Goal: Task Accomplishment & Management: Complete application form

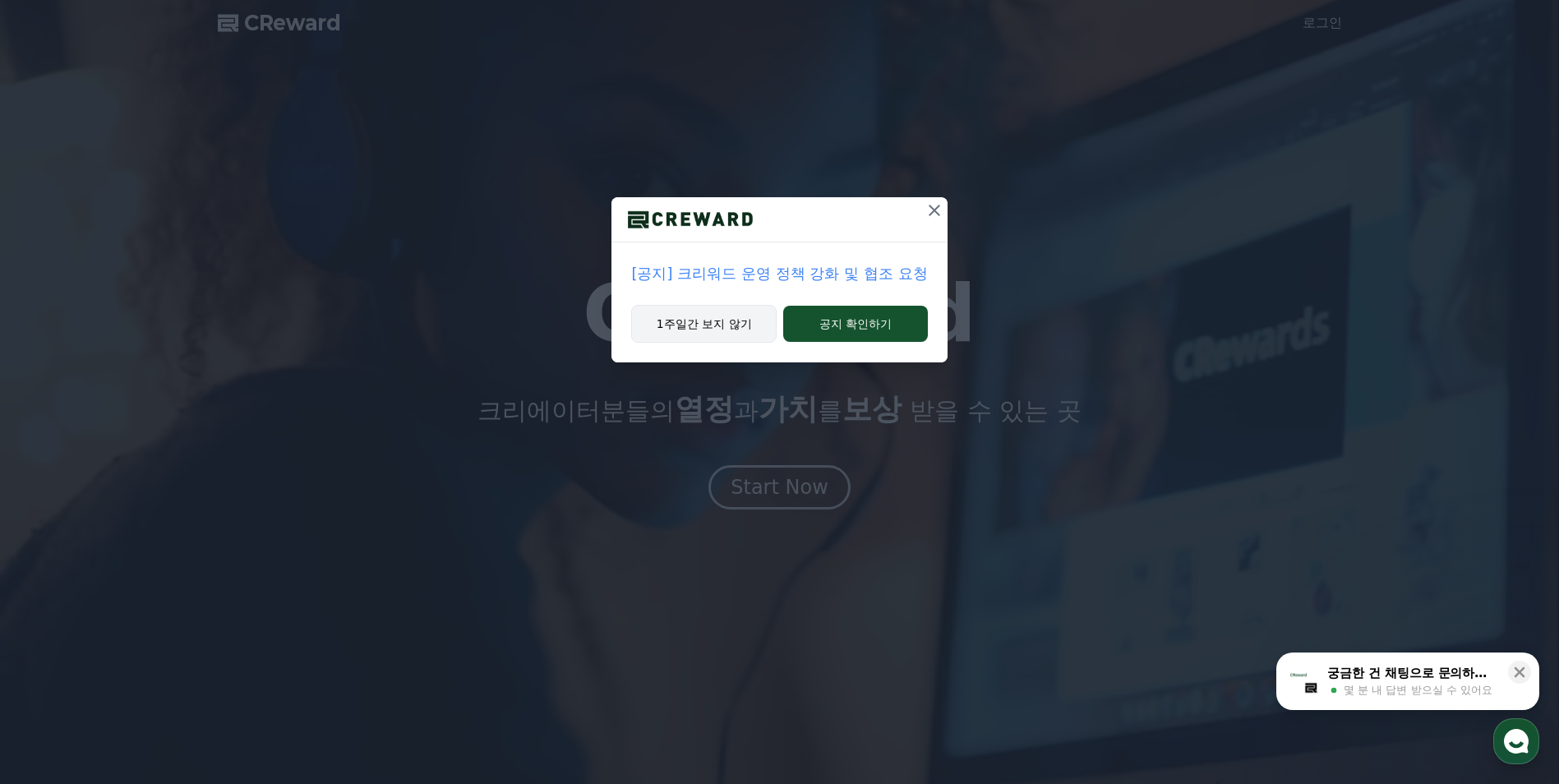
click at [714, 318] on button "1주일간 보지 않기" at bounding box center [704, 324] width 146 height 38
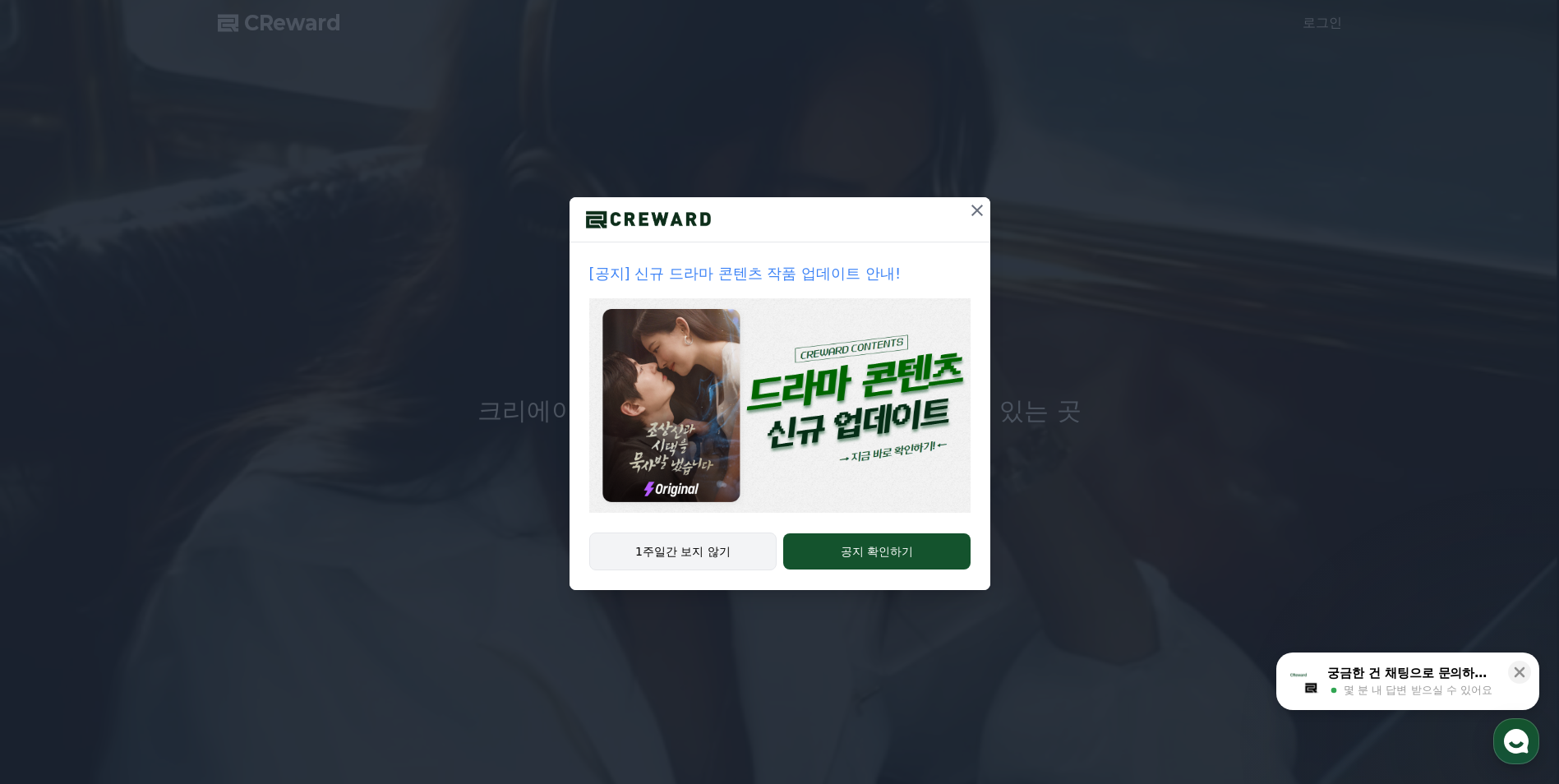
click at [710, 554] on button "1주일간 보지 않기" at bounding box center [683, 551] width 188 height 38
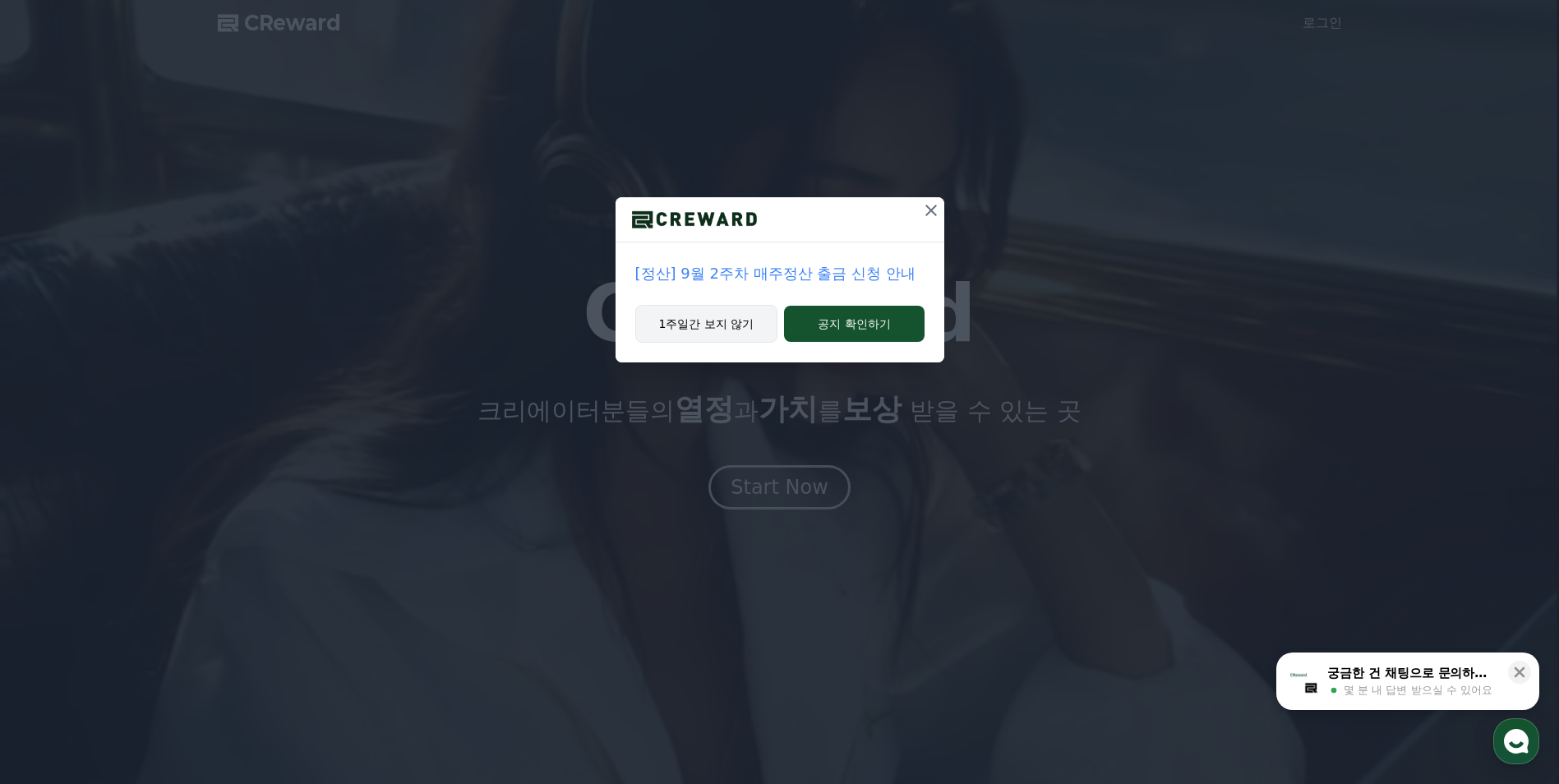
click at [750, 320] on button "1주일간 보지 않기" at bounding box center [707, 324] width 143 height 38
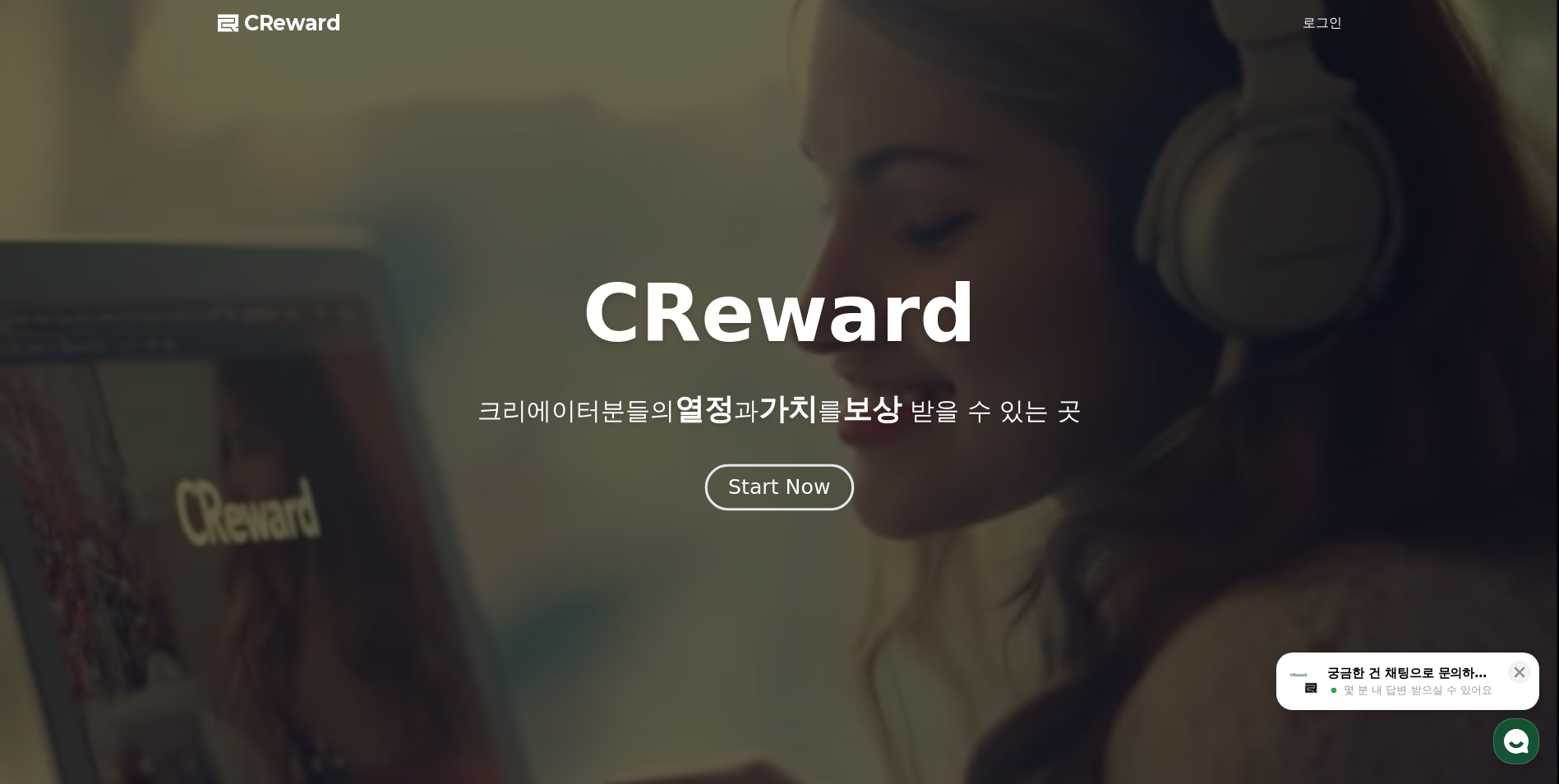
click at [801, 499] on div "Start Now" at bounding box center [779, 486] width 102 height 28
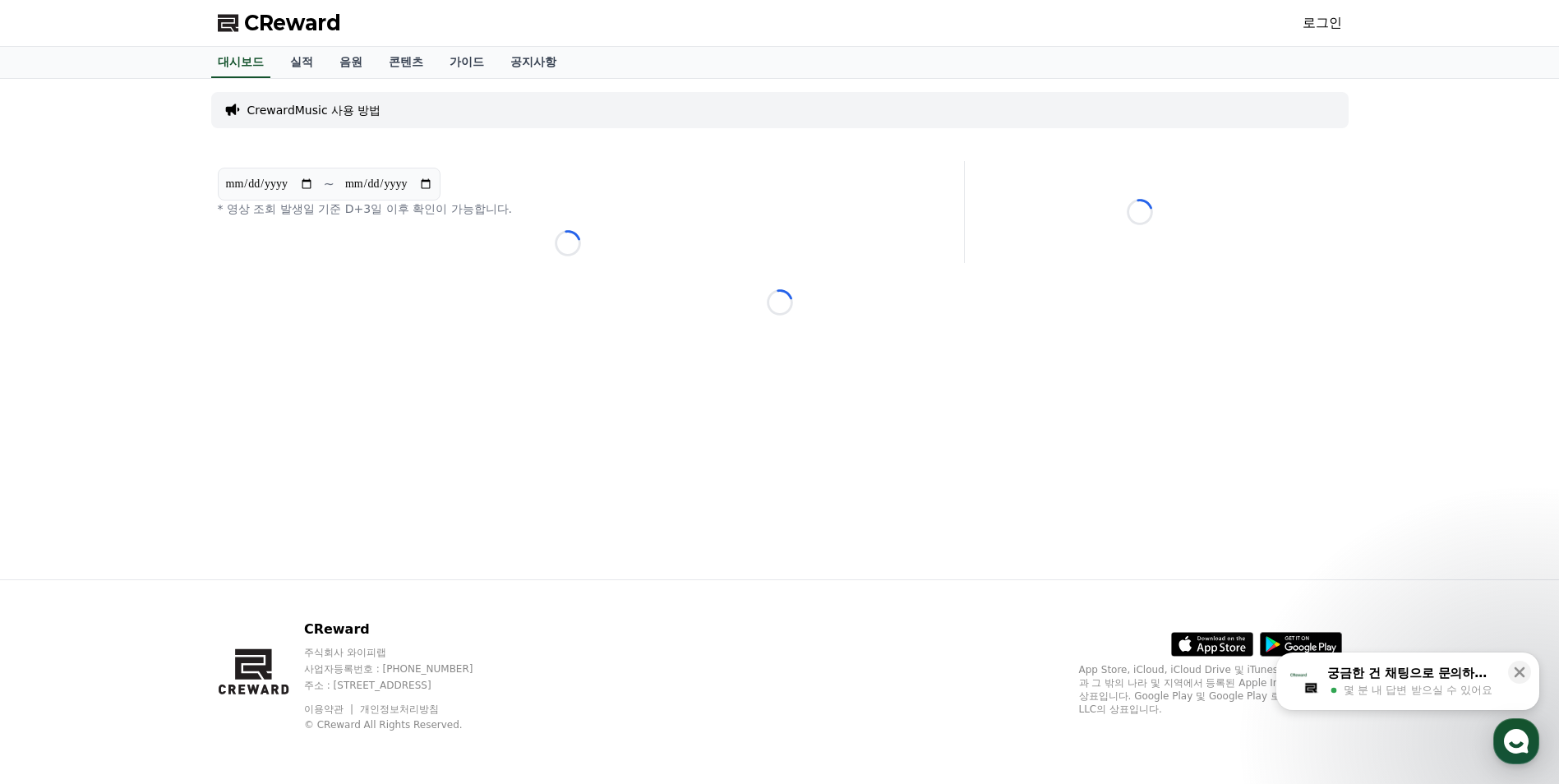
click at [1334, 15] on link "로그인" at bounding box center [1322, 23] width 39 height 20
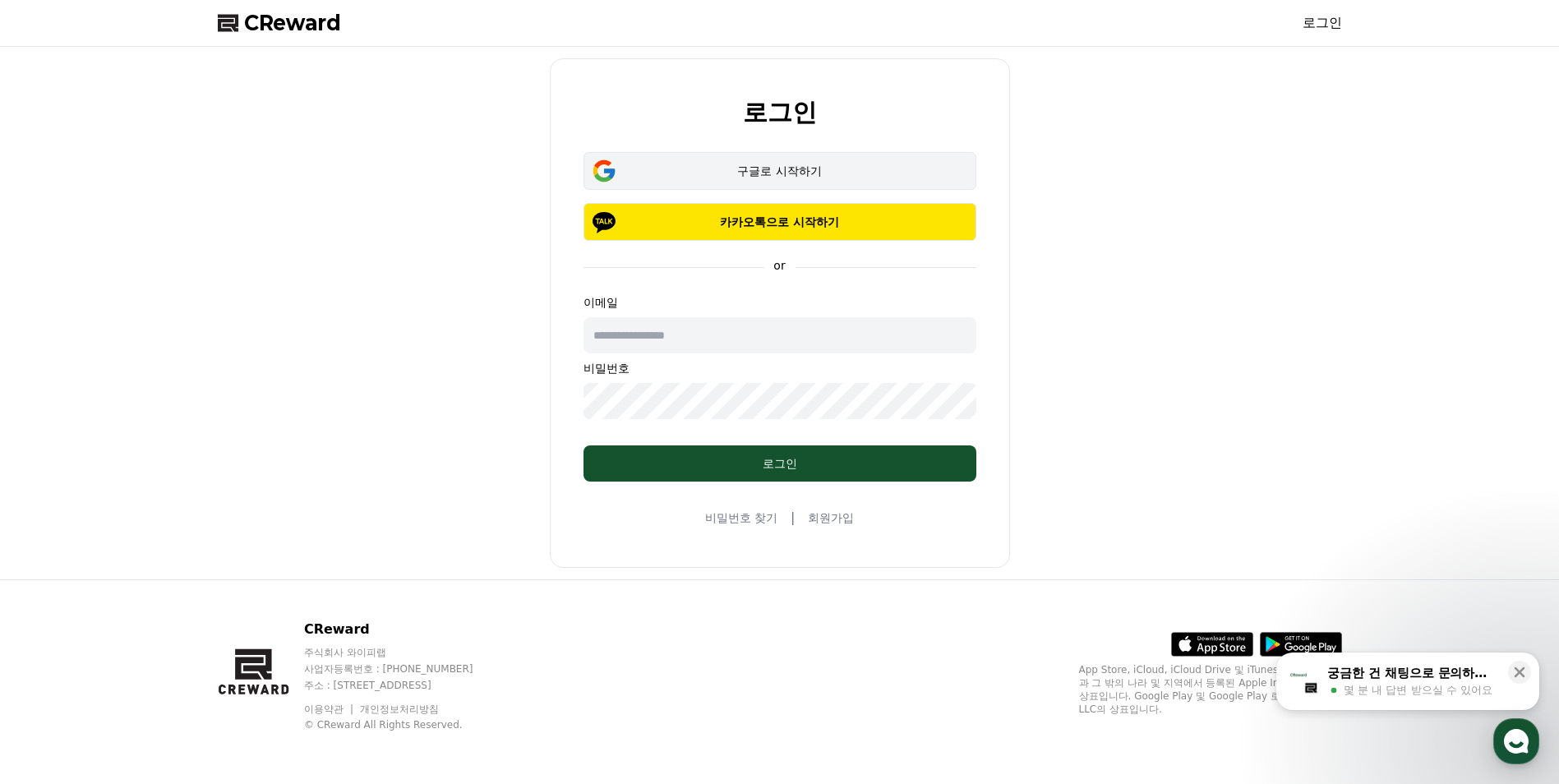
click at [811, 173] on div "구글로 시작하기" at bounding box center [780, 171] width 345 height 16
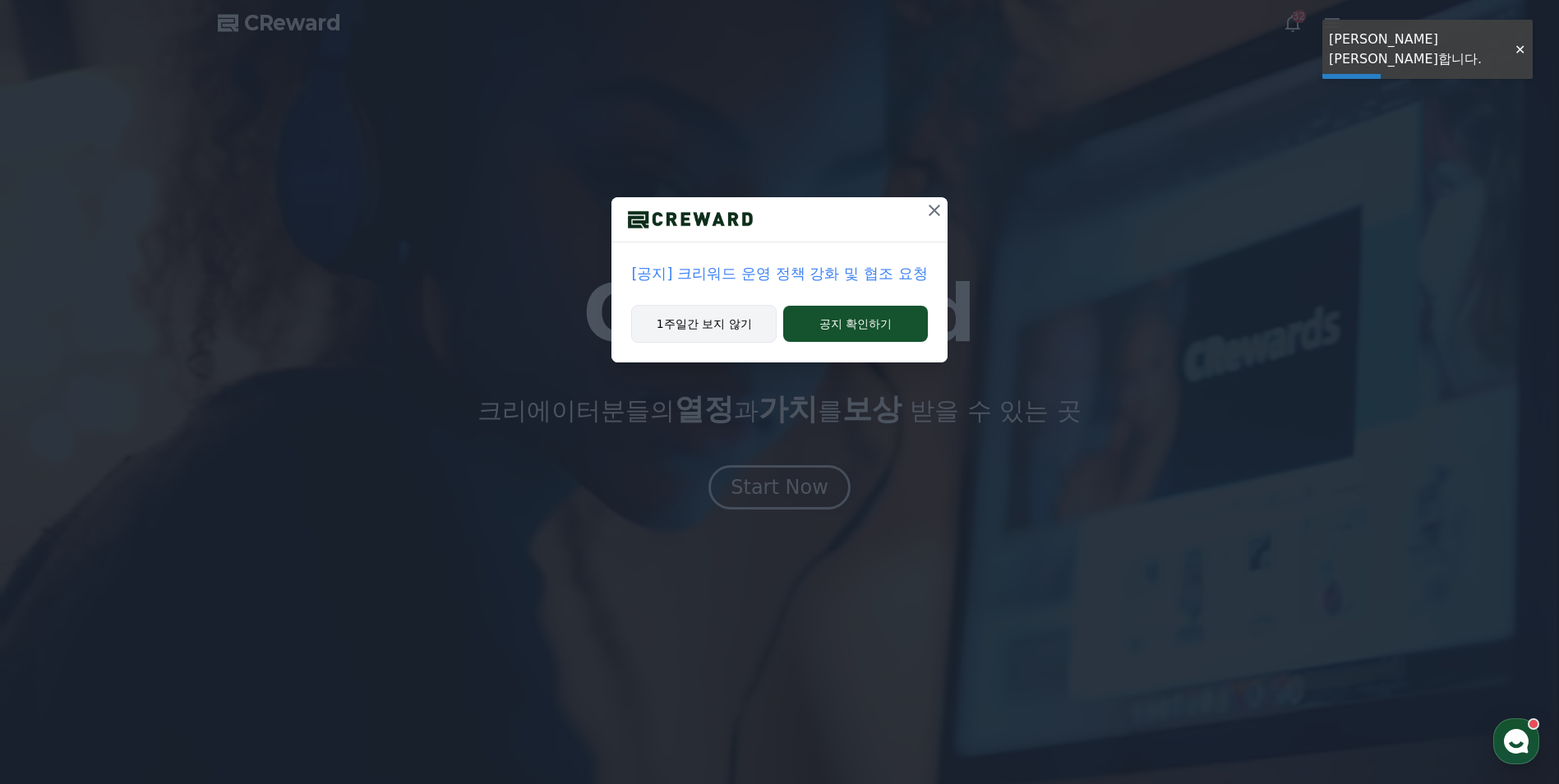
click at [712, 319] on button "1주일간 보지 않기" at bounding box center [704, 324] width 146 height 38
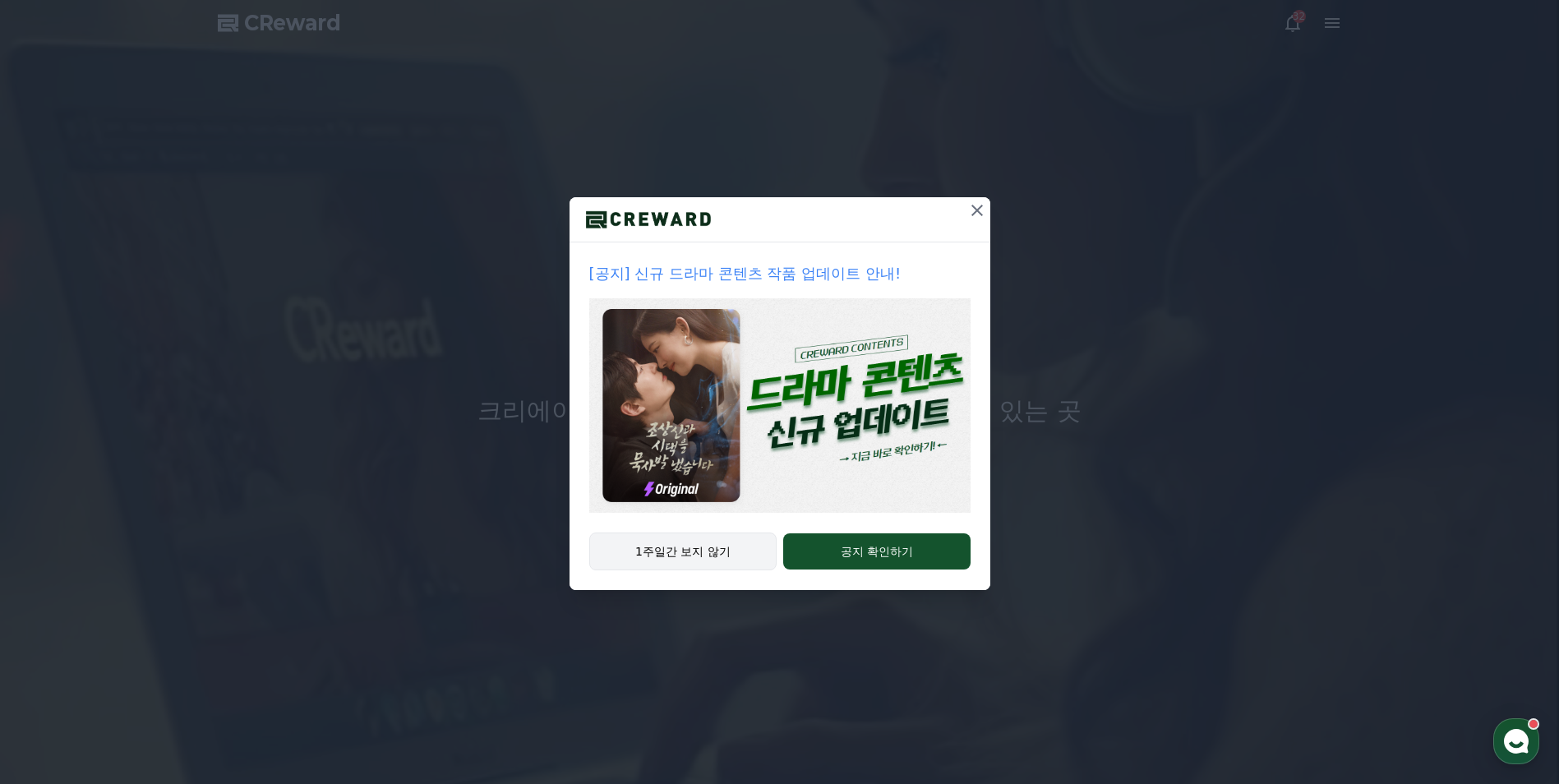
click at [723, 543] on button "1주일간 보지 않기" at bounding box center [683, 551] width 188 height 38
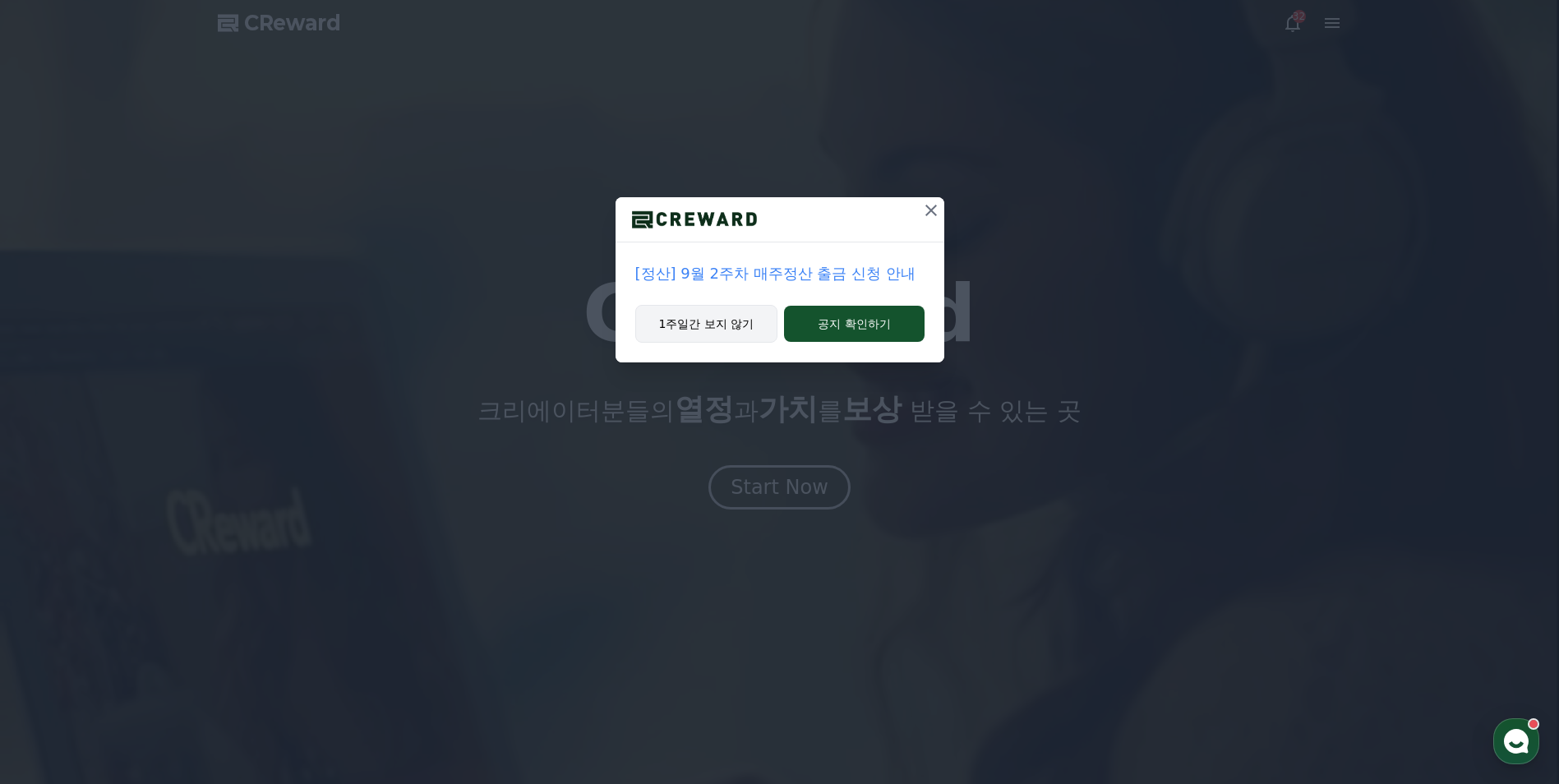
click at [708, 333] on button "1주일간 보지 않기" at bounding box center [707, 324] width 143 height 38
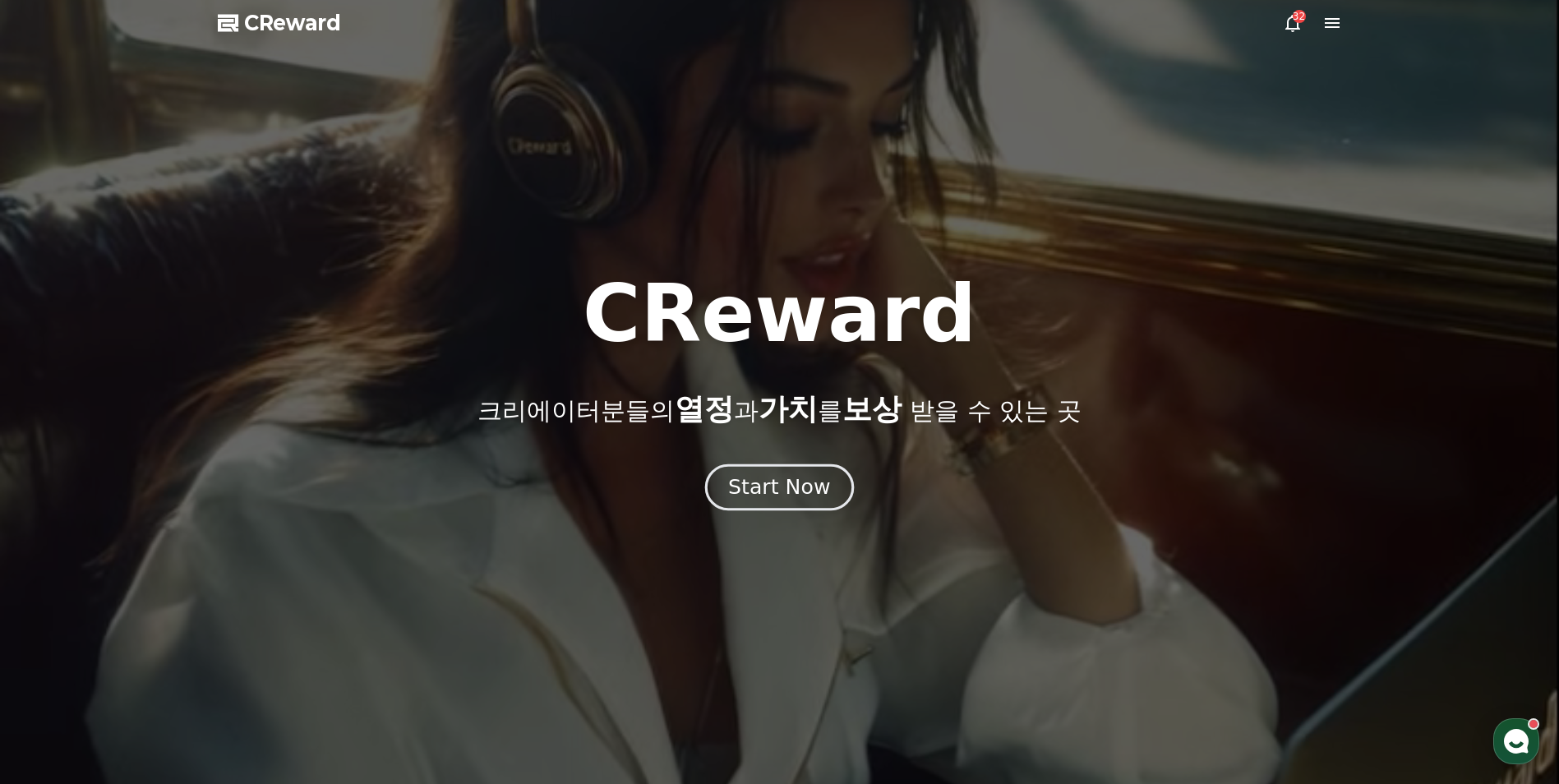
click at [812, 479] on div "Start Now" at bounding box center [779, 486] width 102 height 28
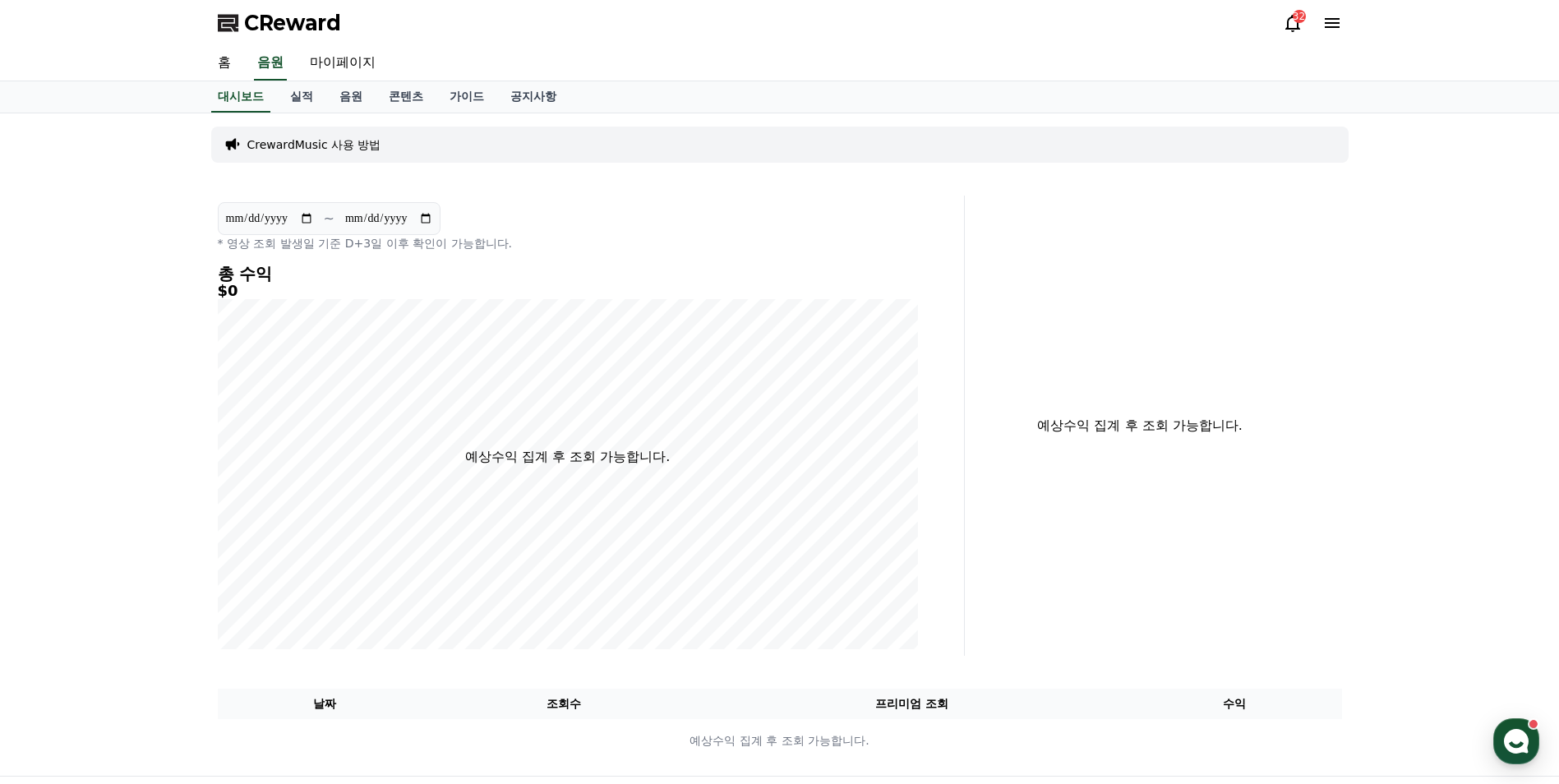
click at [1323, 20] on icon at bounding box center [1332, 23] width 20 height 20
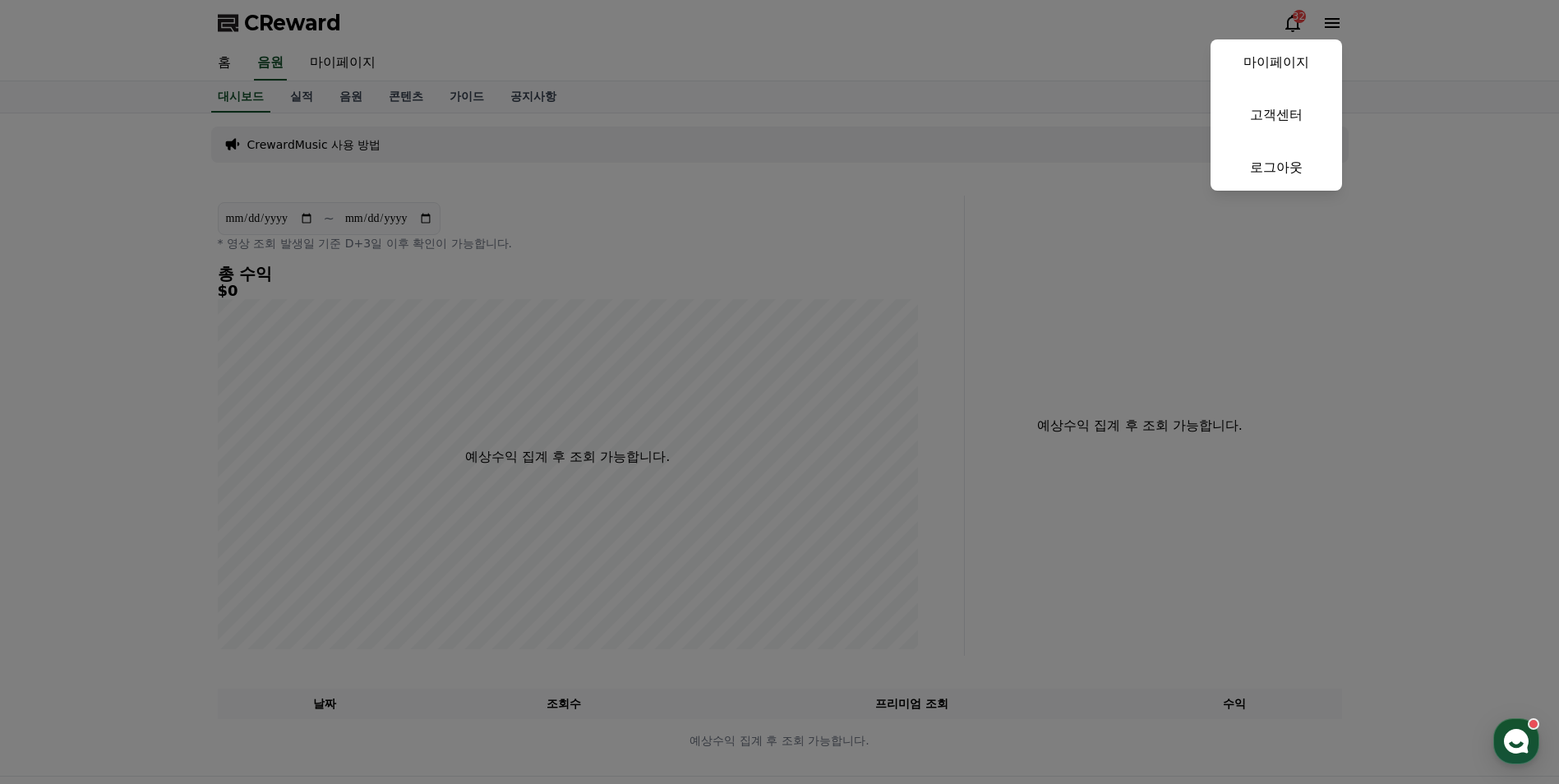
click at [679, 46] on button "close" at bounding box center [779, 392] width 1559 height 784
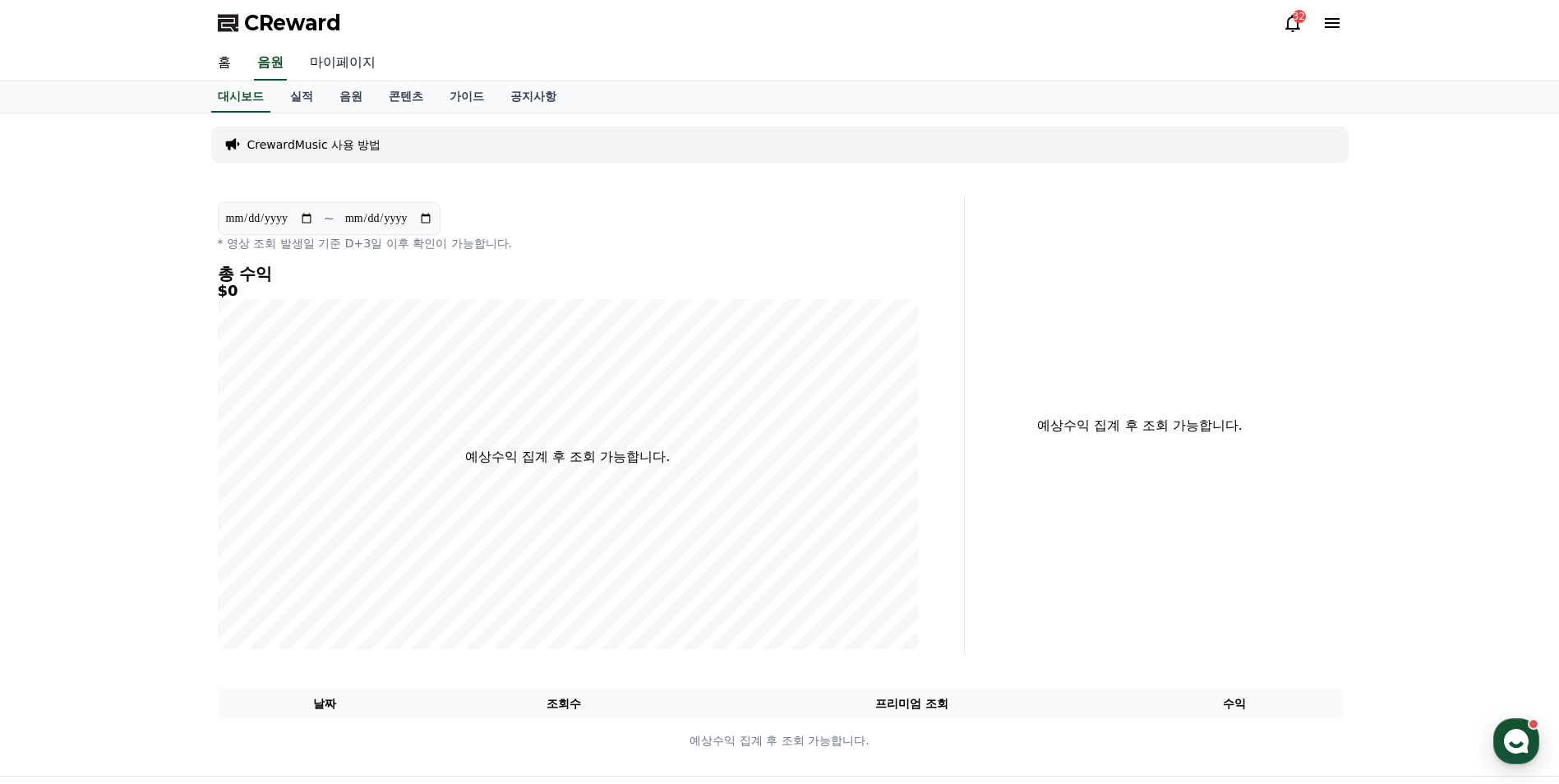
click at [352, 63] on link "마이페이지" at bounding box center [343, 63] width 92 height 35
select select "**********"
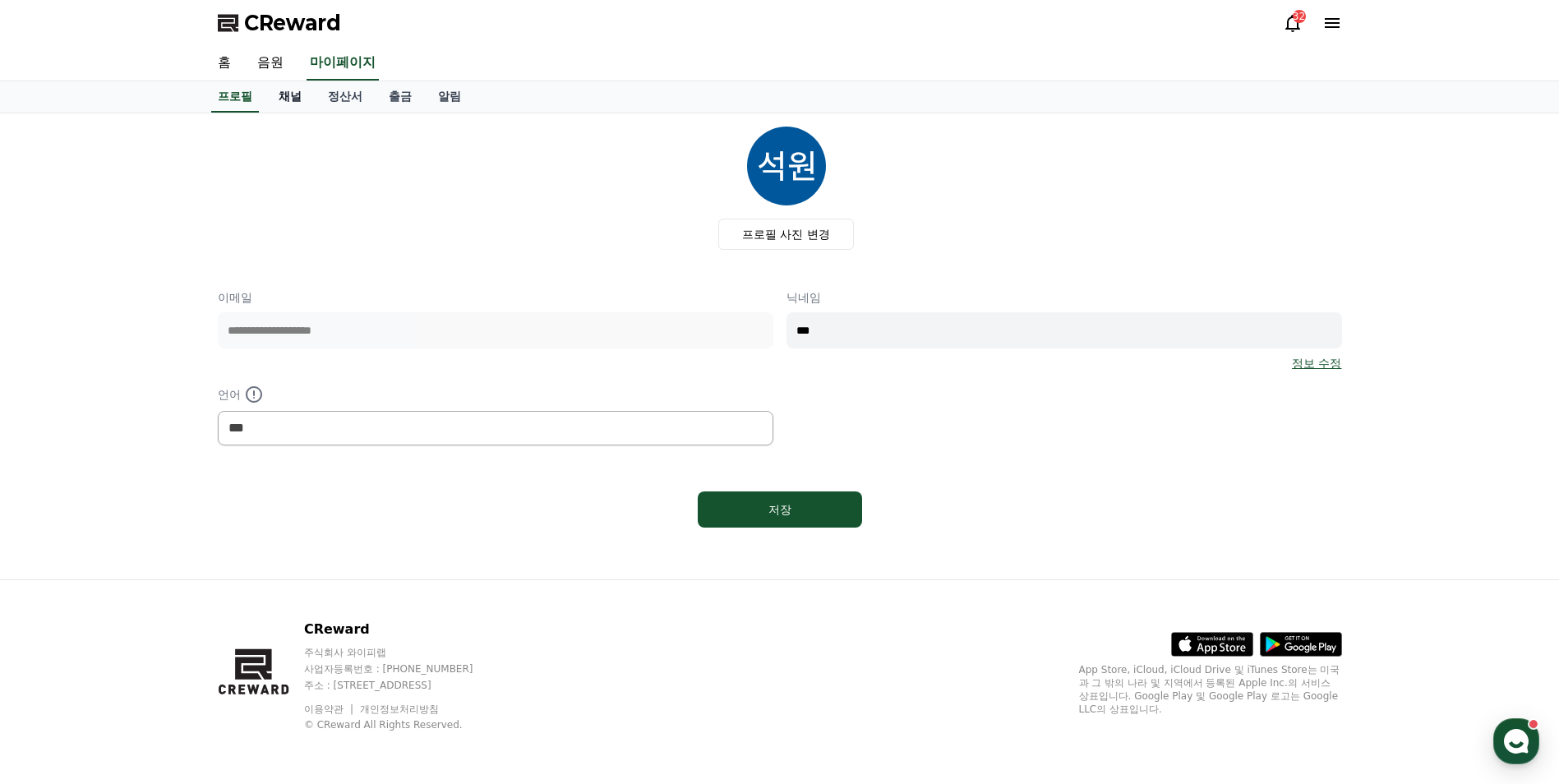
click at [286, 95] on link "채널" at bounding box center [290, 97] width 49 height 31
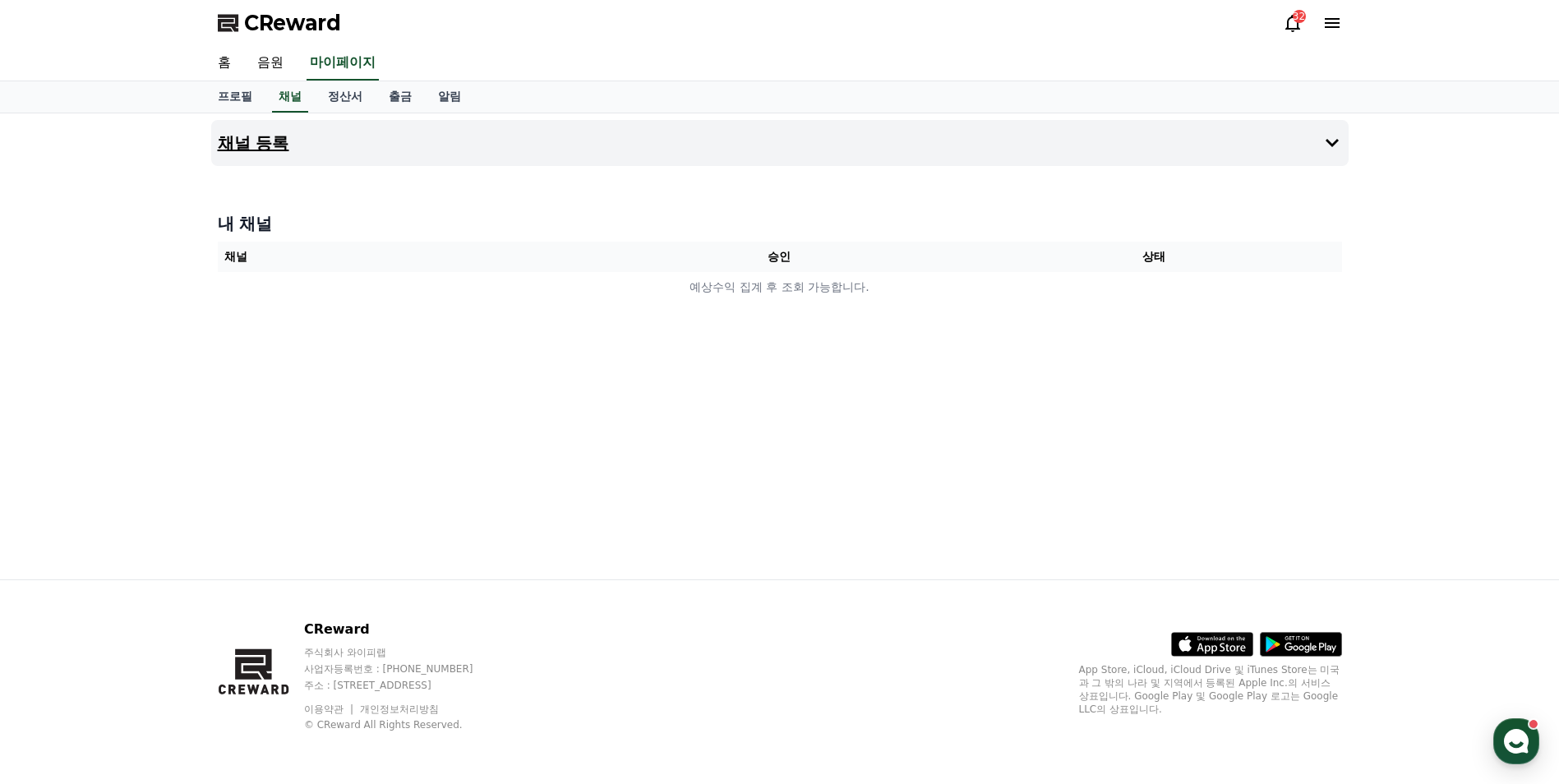
click at [262, 147] on h4 "채널 등록" at bounding box center [253, 143] width 72 height 18
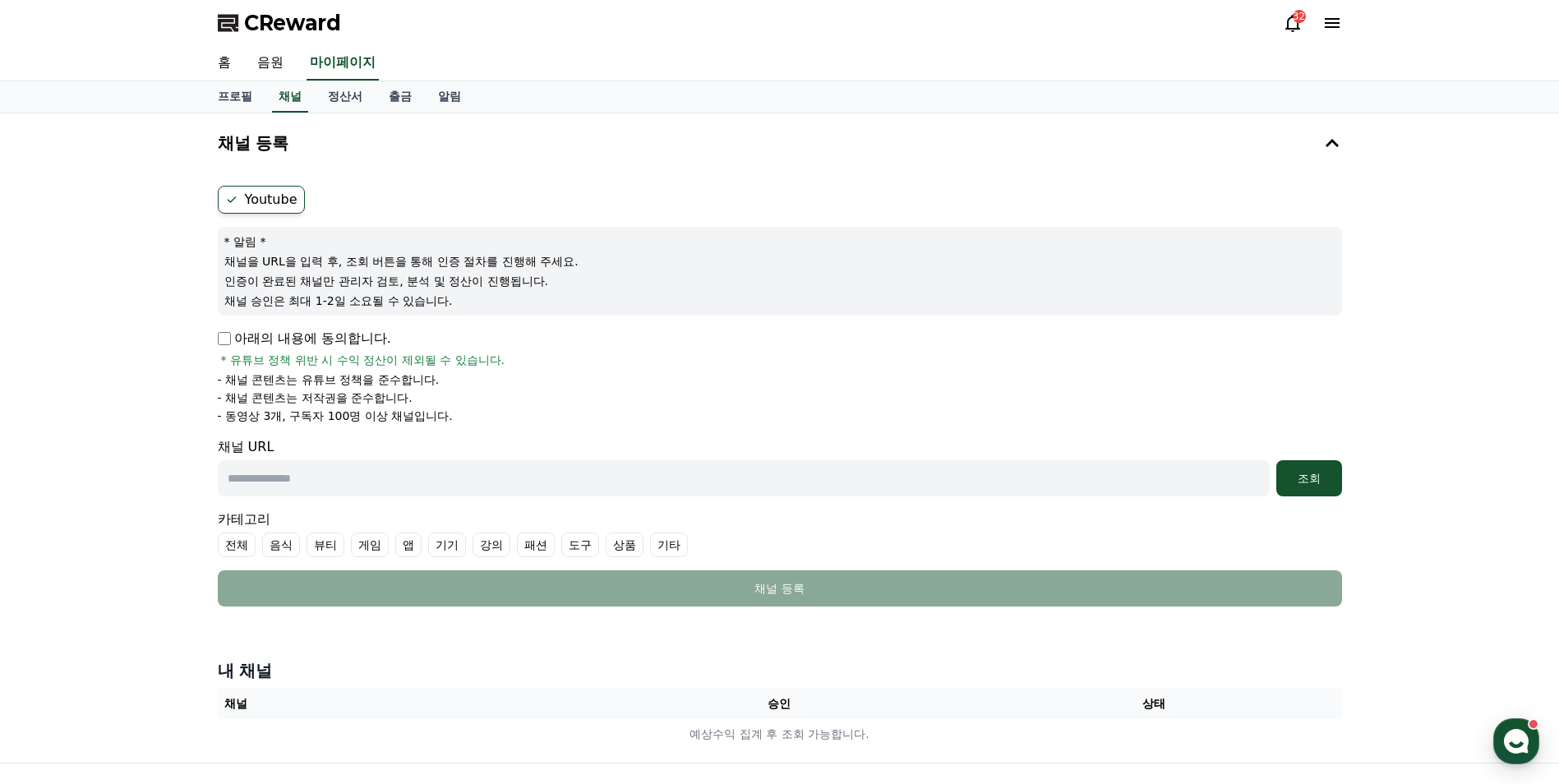
click at [324, 474] on input "text" at bounding box center [743, 478] width 1052 height 36
paste input "**********"
type input "**********"
click at [148, 529] on div "**********" at bounding box center [779, 438] width 1559 height 649
click at [1343, 476] on div "**********" at bounding box center [780, 395] width 1138 height 434
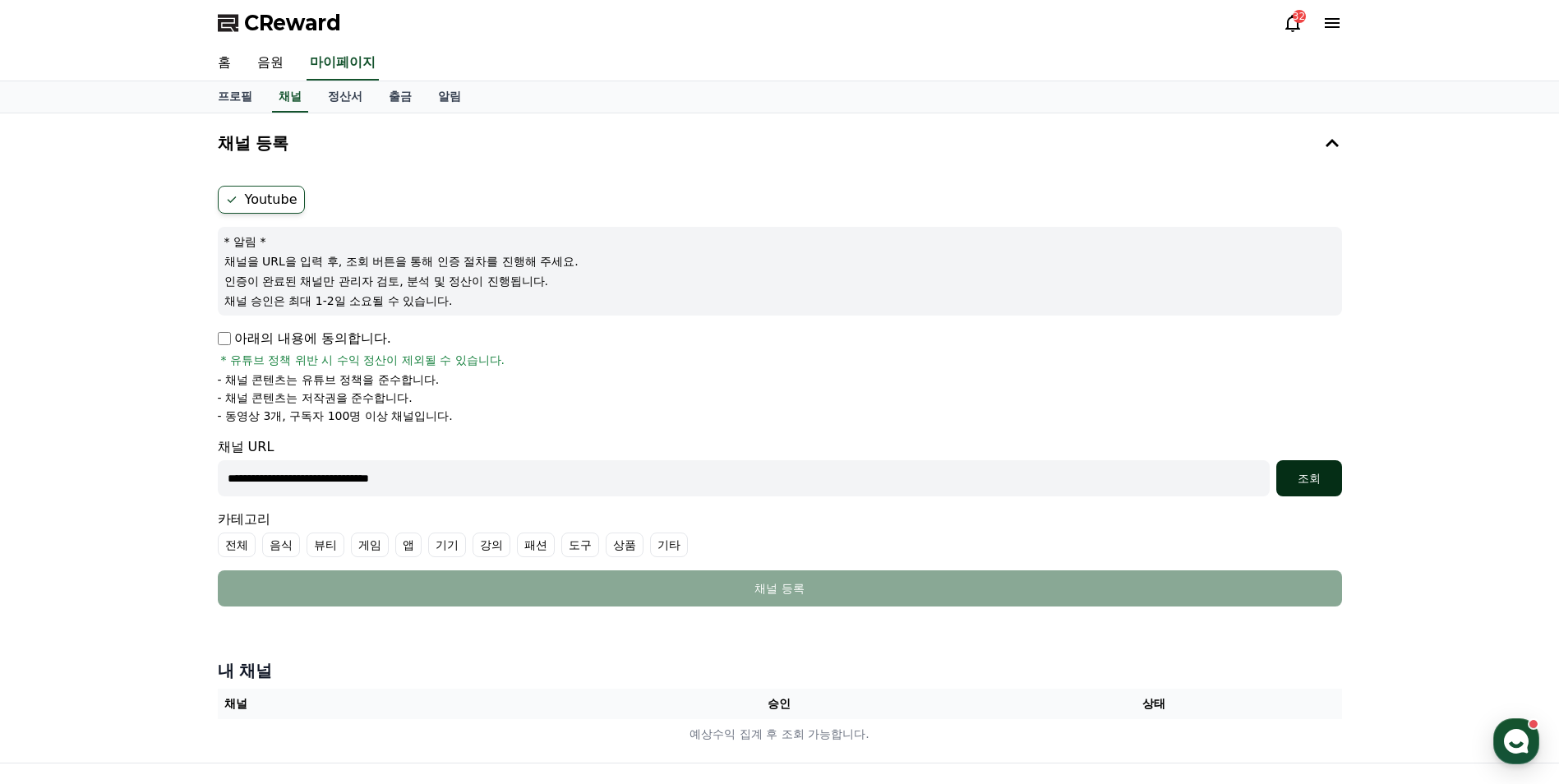
click at [1320, 474] on div "조회" at bounding box center [1309, 478] width 53 height 16
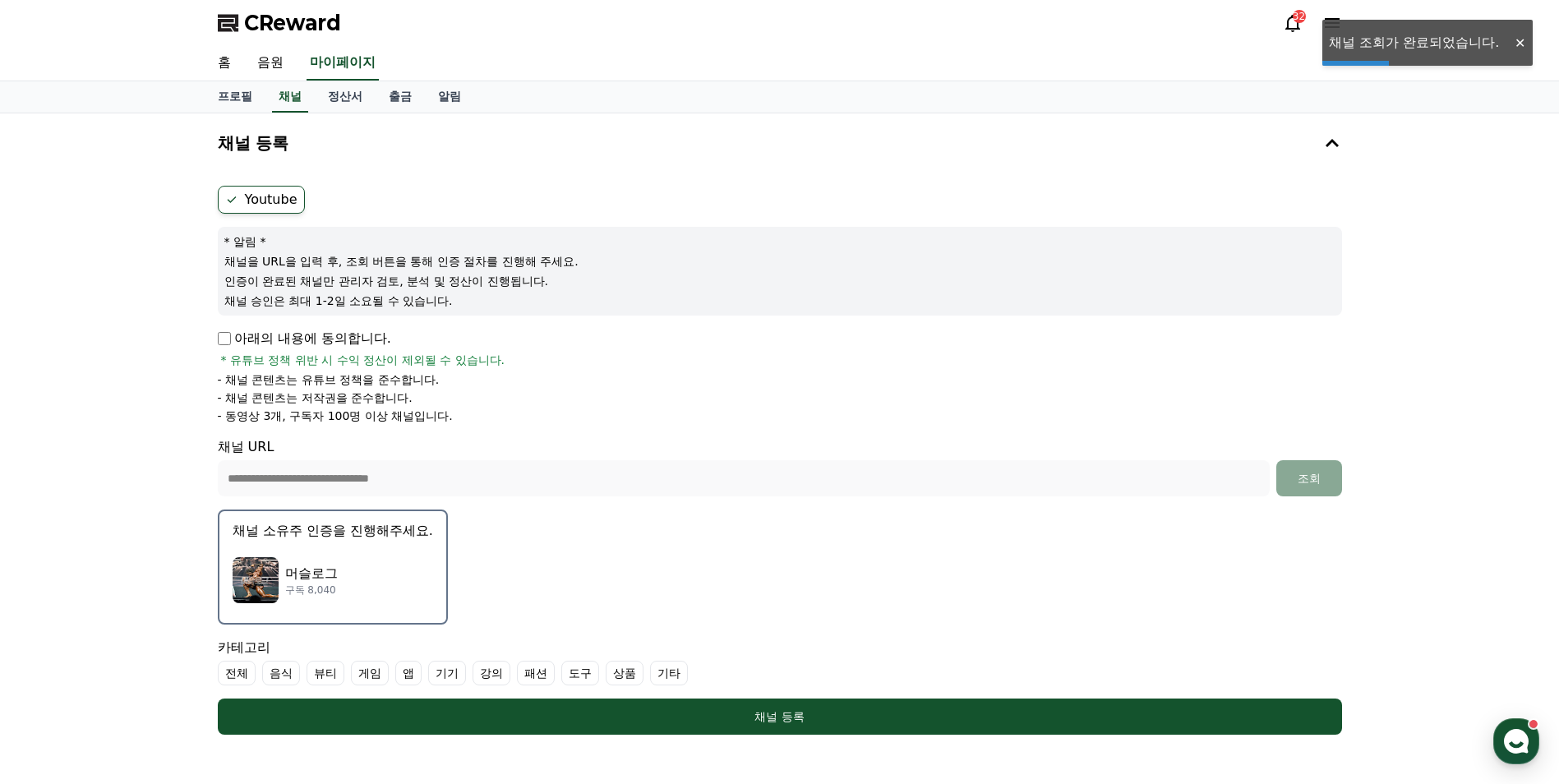
click at [369, 568] on div "머슬로그 구독 8,040" at bounding box center [333, 580] width 200 height 66
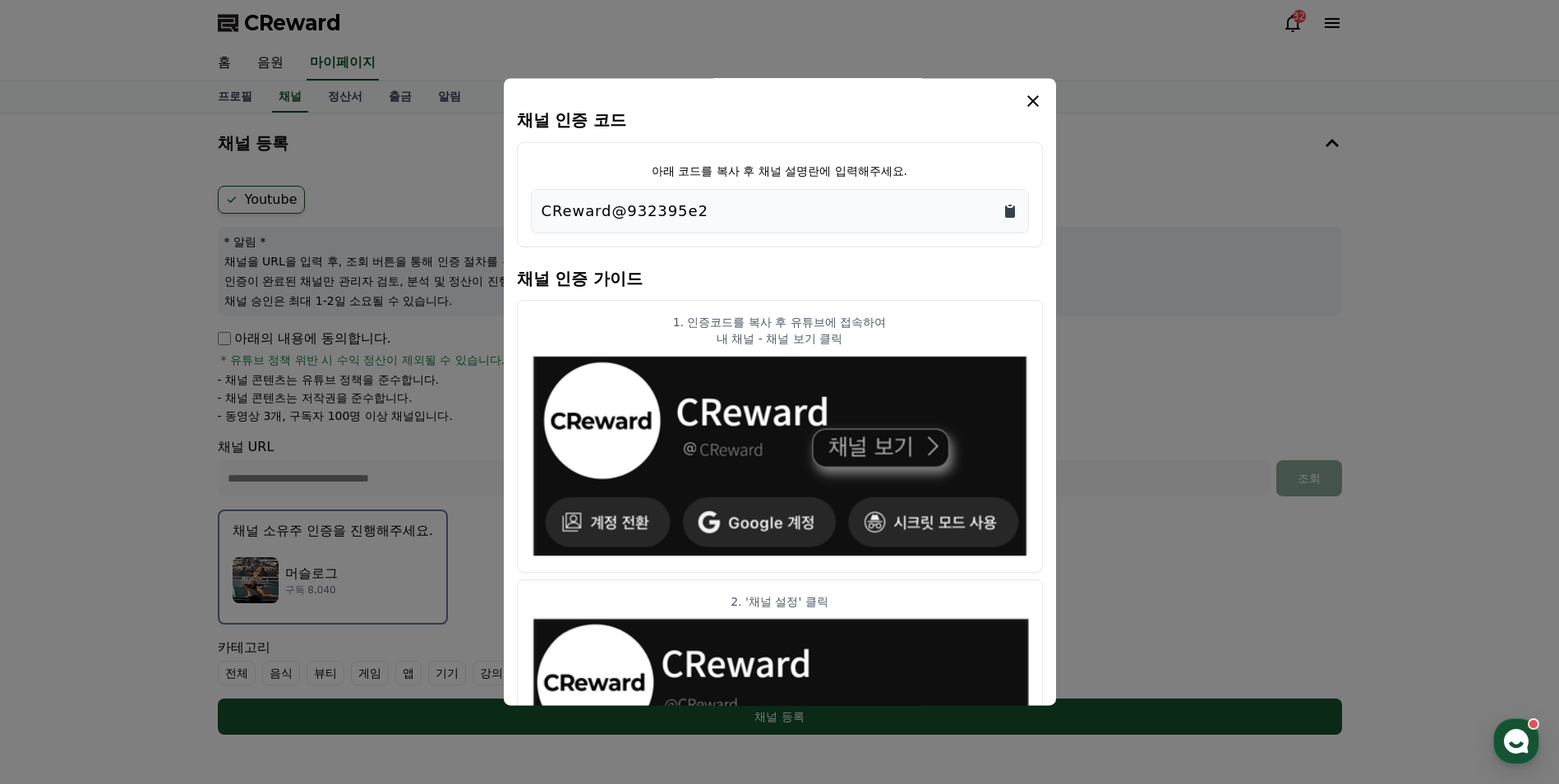
click at [1012, 212] on icon "Copy to clipboard" at bounding box center [1010, 212] width 10 height 13
click at [1029, 96] on icon "modal" at bounding box center [1033, 101] width 20 height 20
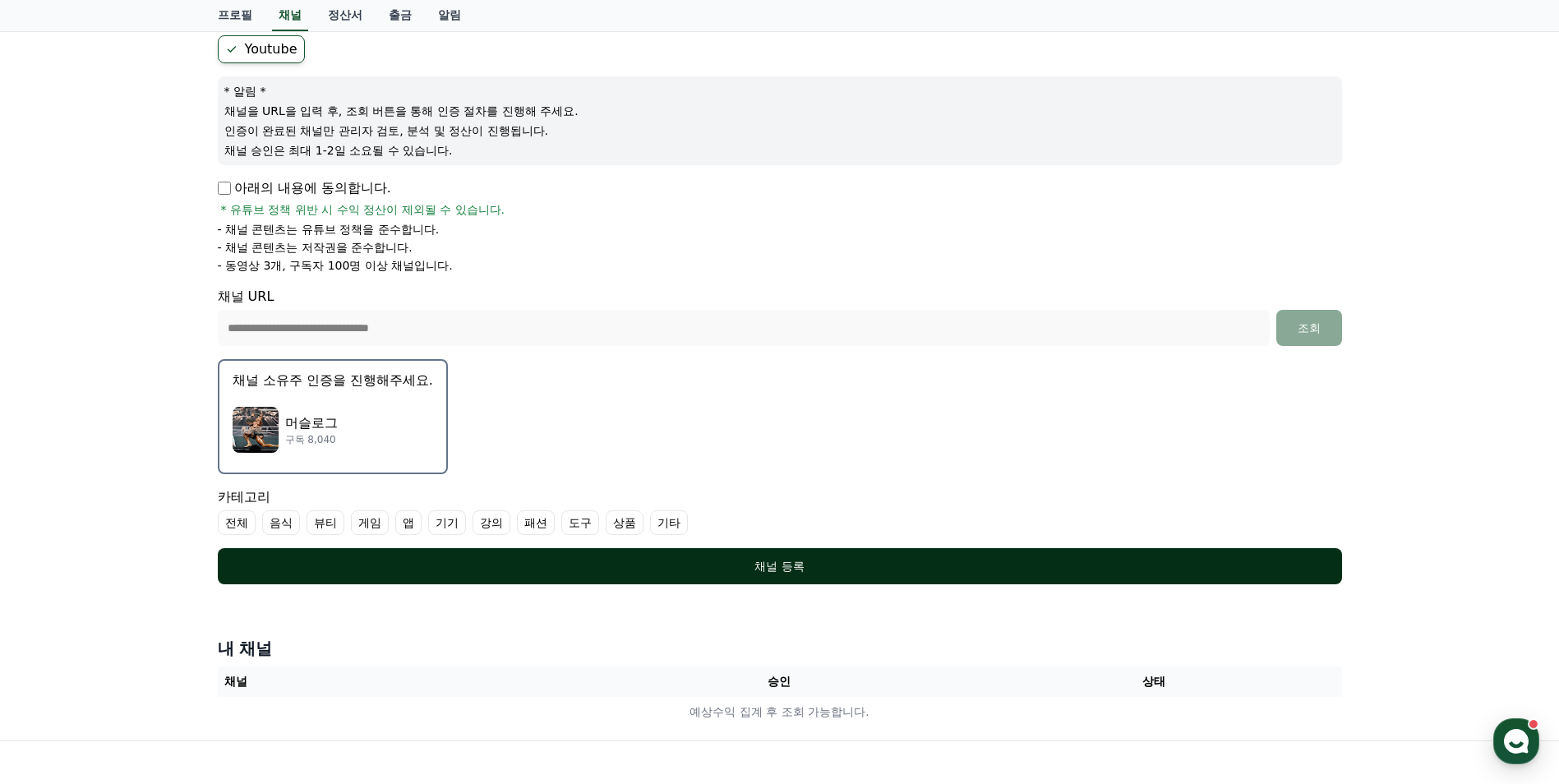
scroll to position [164, 0]
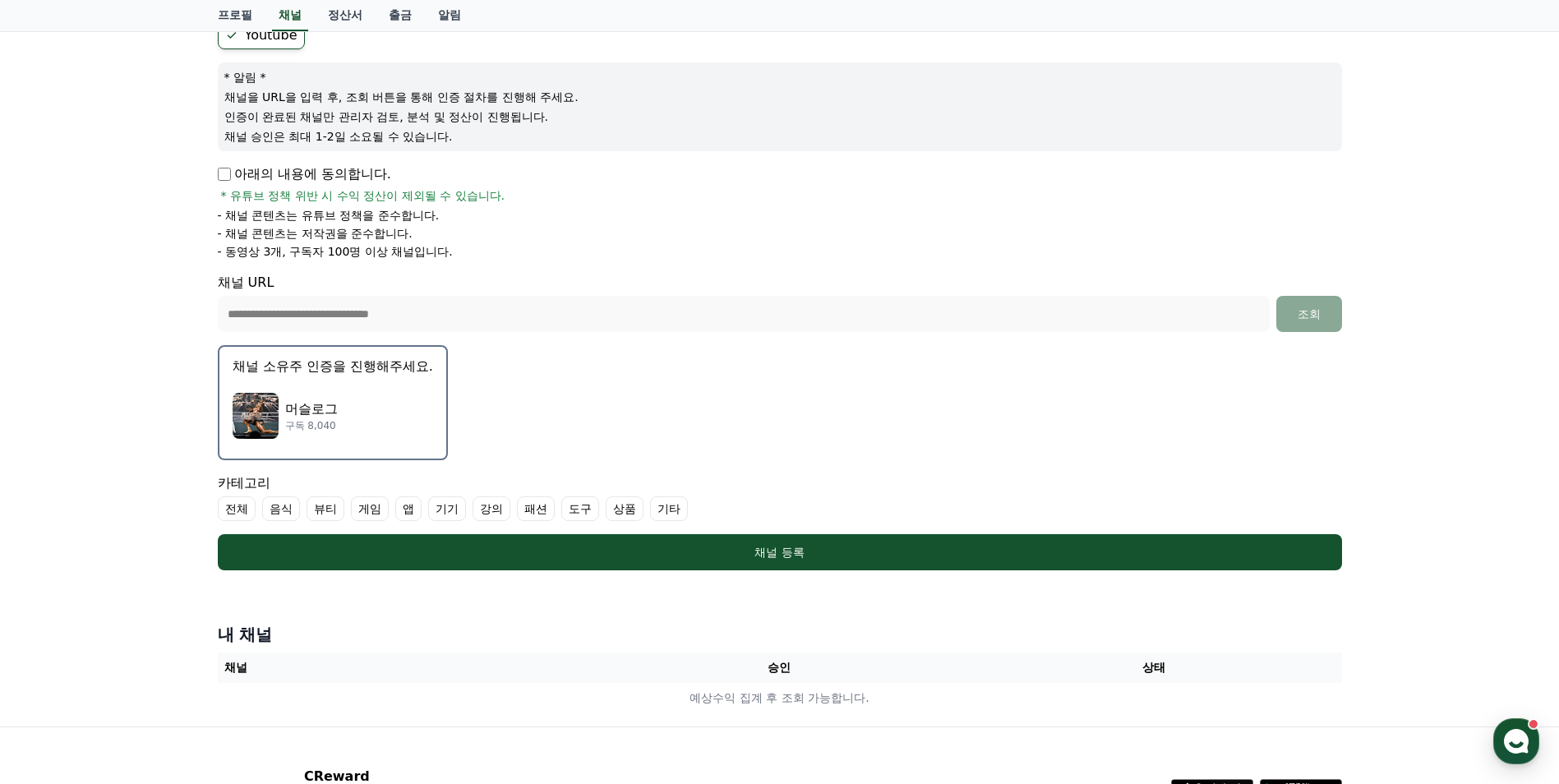
click at [661, 511] on label "기타" at bounding box center [669, 509] width 38 height 25
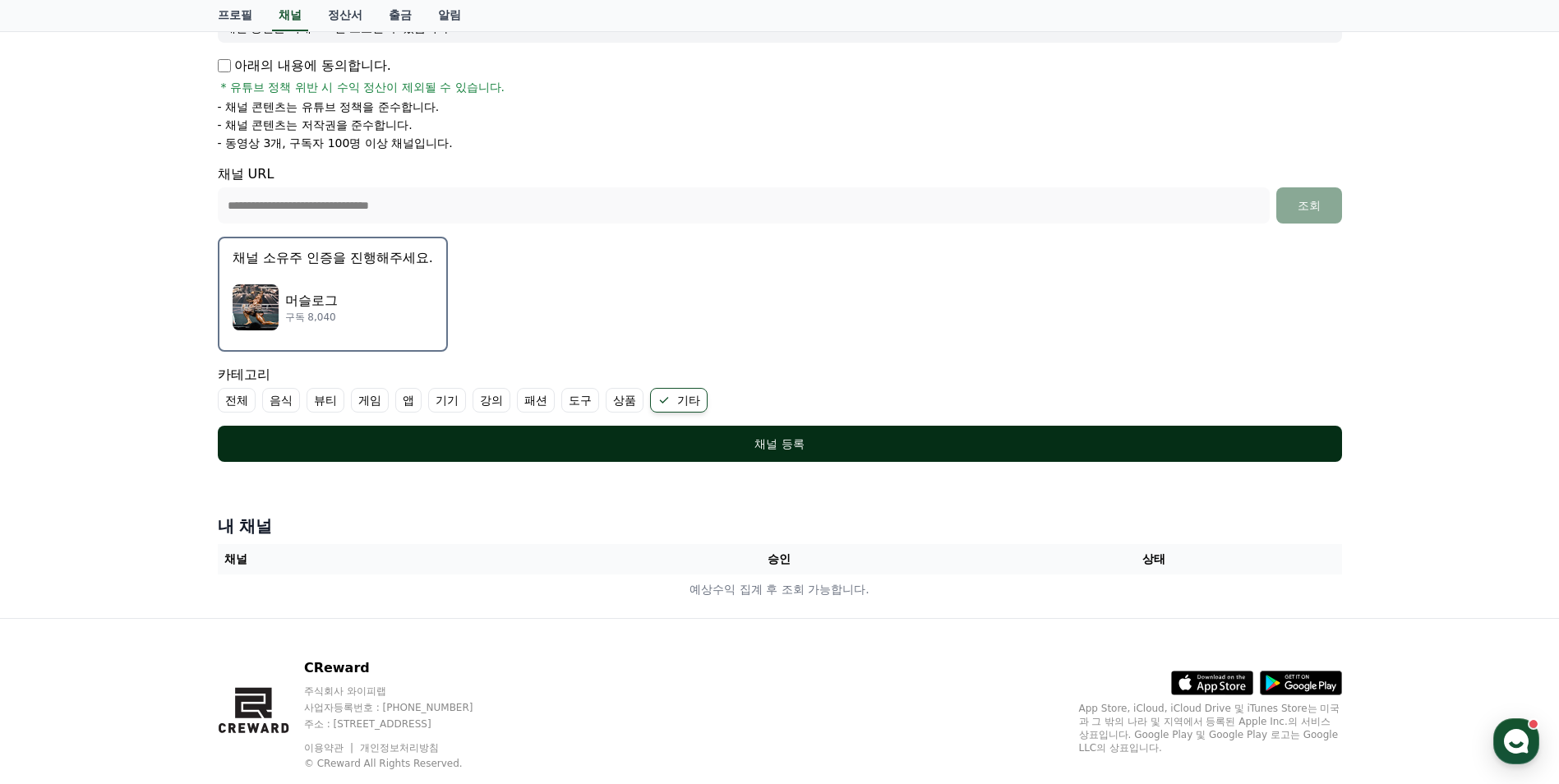
scroll to position [311, 0]
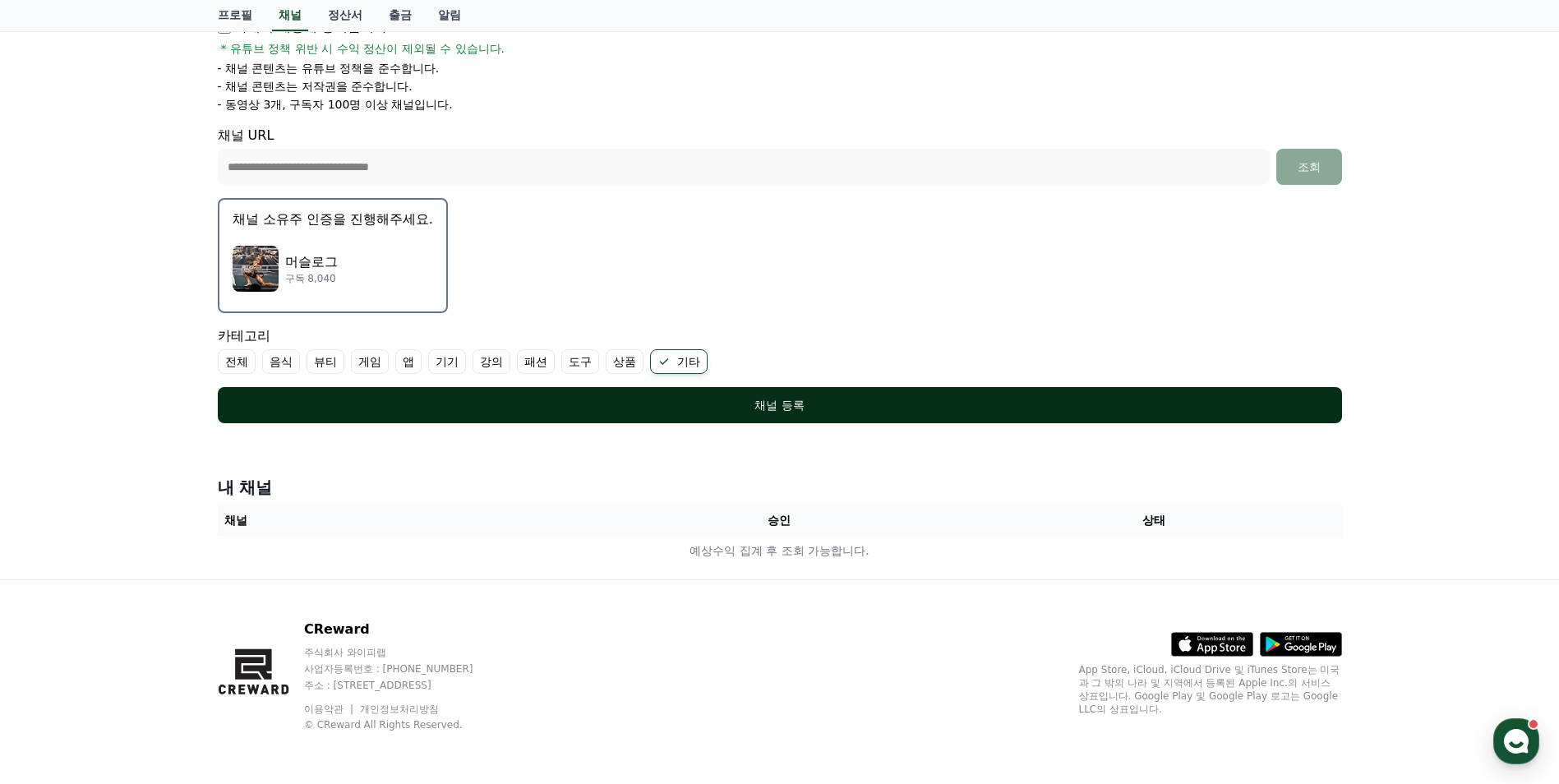
click at [814, 403] on div "채널 등록" at bounding box center [779, 405] width 1058 height 16
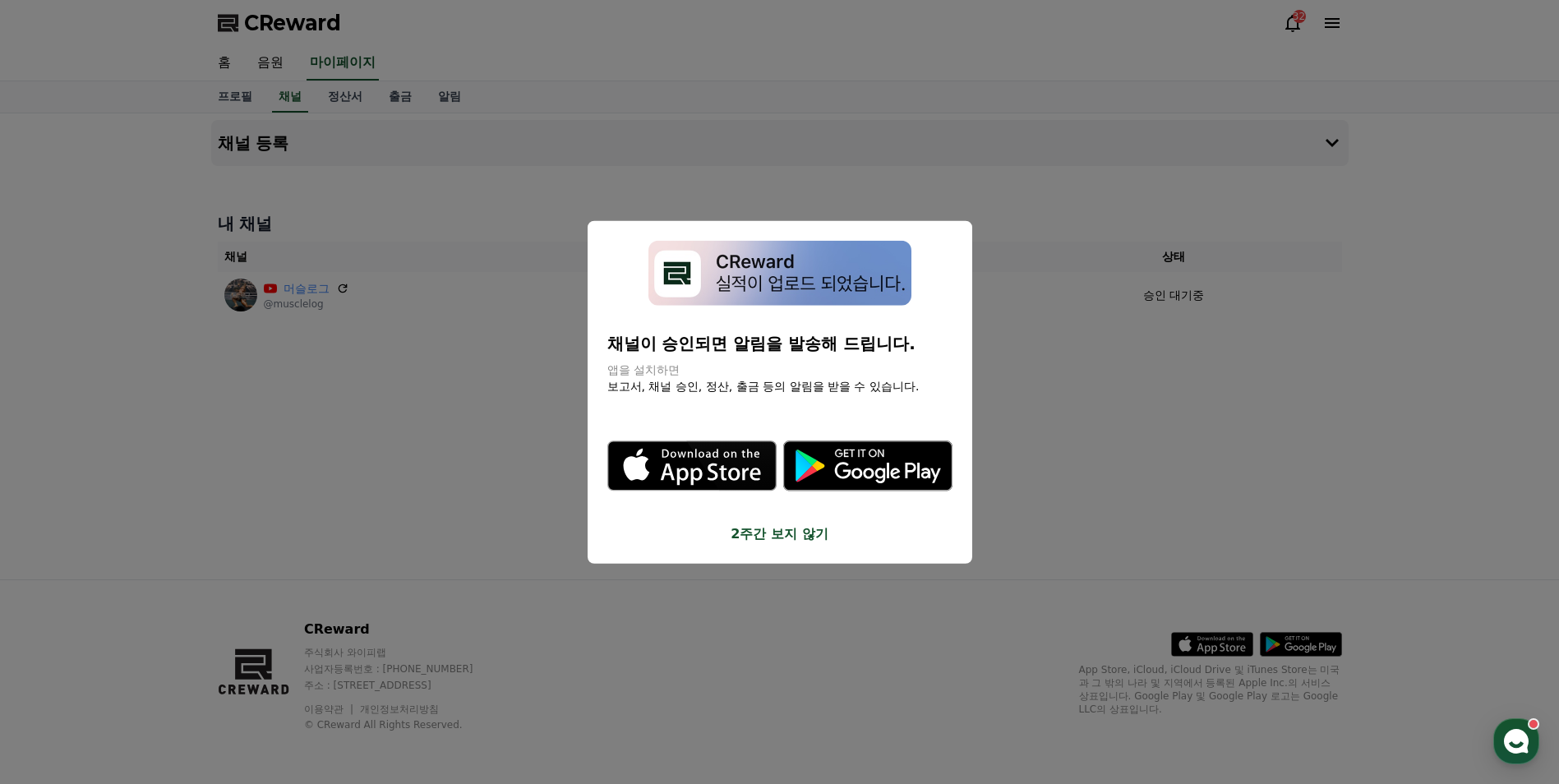
click at [784, 540] on button "2주간 보지 않기" at bounding box center [780, 533] width 345 height 20
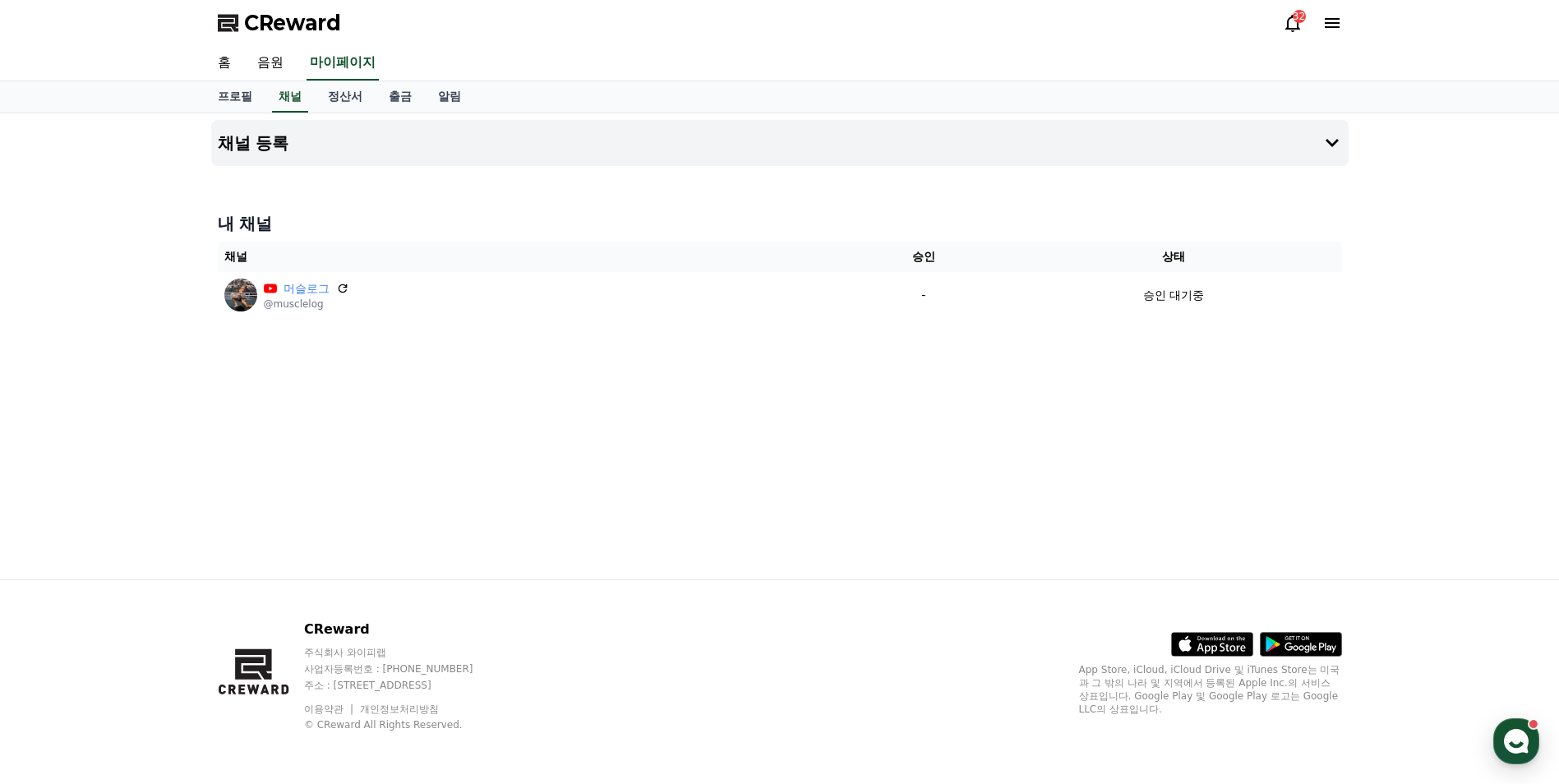
click at [632, 211] on div "내 채널 채널 승인 상태 머슬로그 @musclelog - 승인 대기중" at bounding box center [780, 265] width 1138 height 119
click at [872, 490] on div "채널 등록 내 채널 채널 승인 상태 머슬로그 @musclelog - 승인 대기중" at bounding box center [780, 346] width 1150 height 466
click at [234, 92] on link "프로필" at bounding box center [235, 97] width 61 height 31
select select "**********"
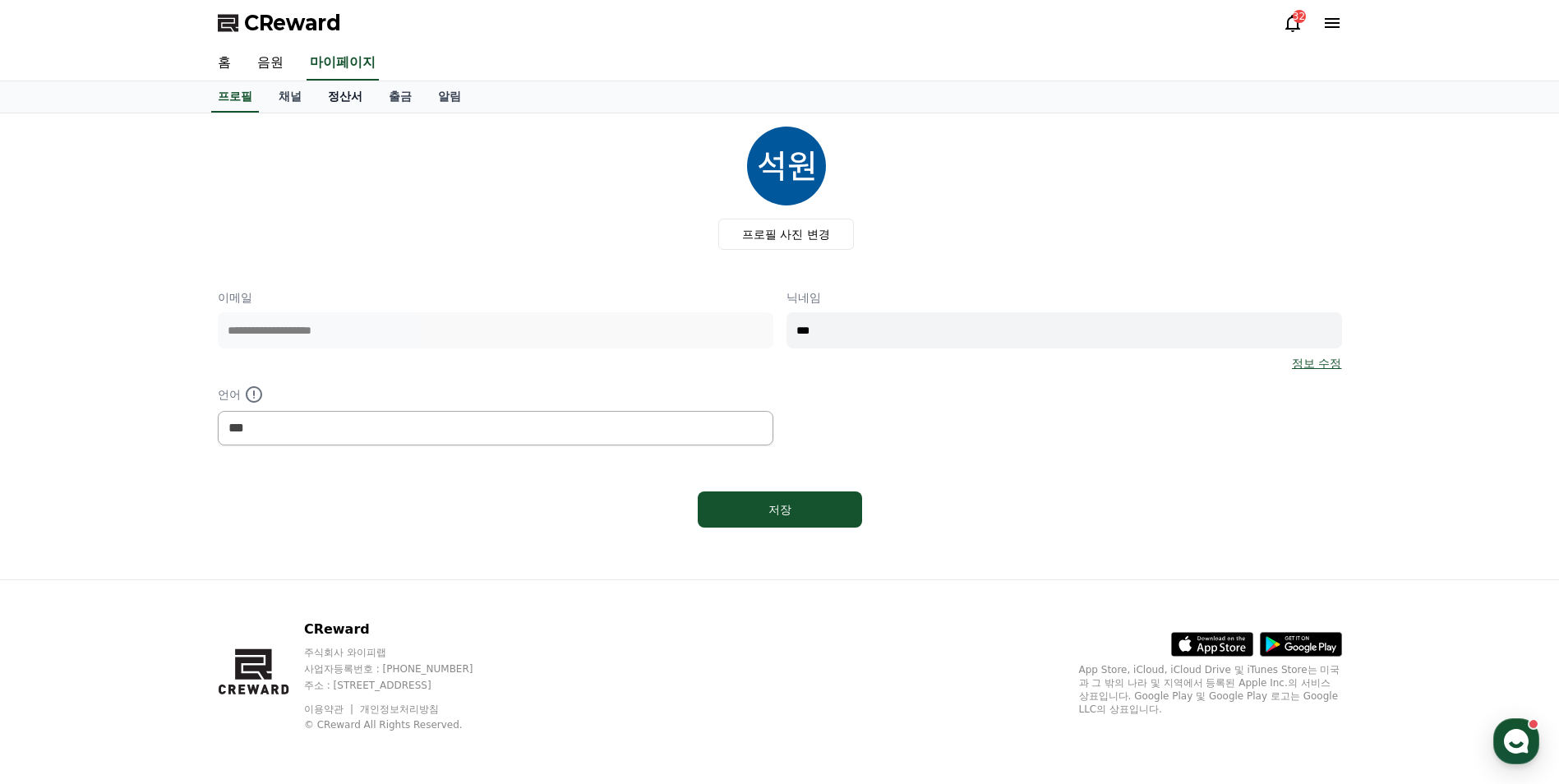
click at [352, 99] on link "정산서" at bounding box center [345, 97] width 61 height 31
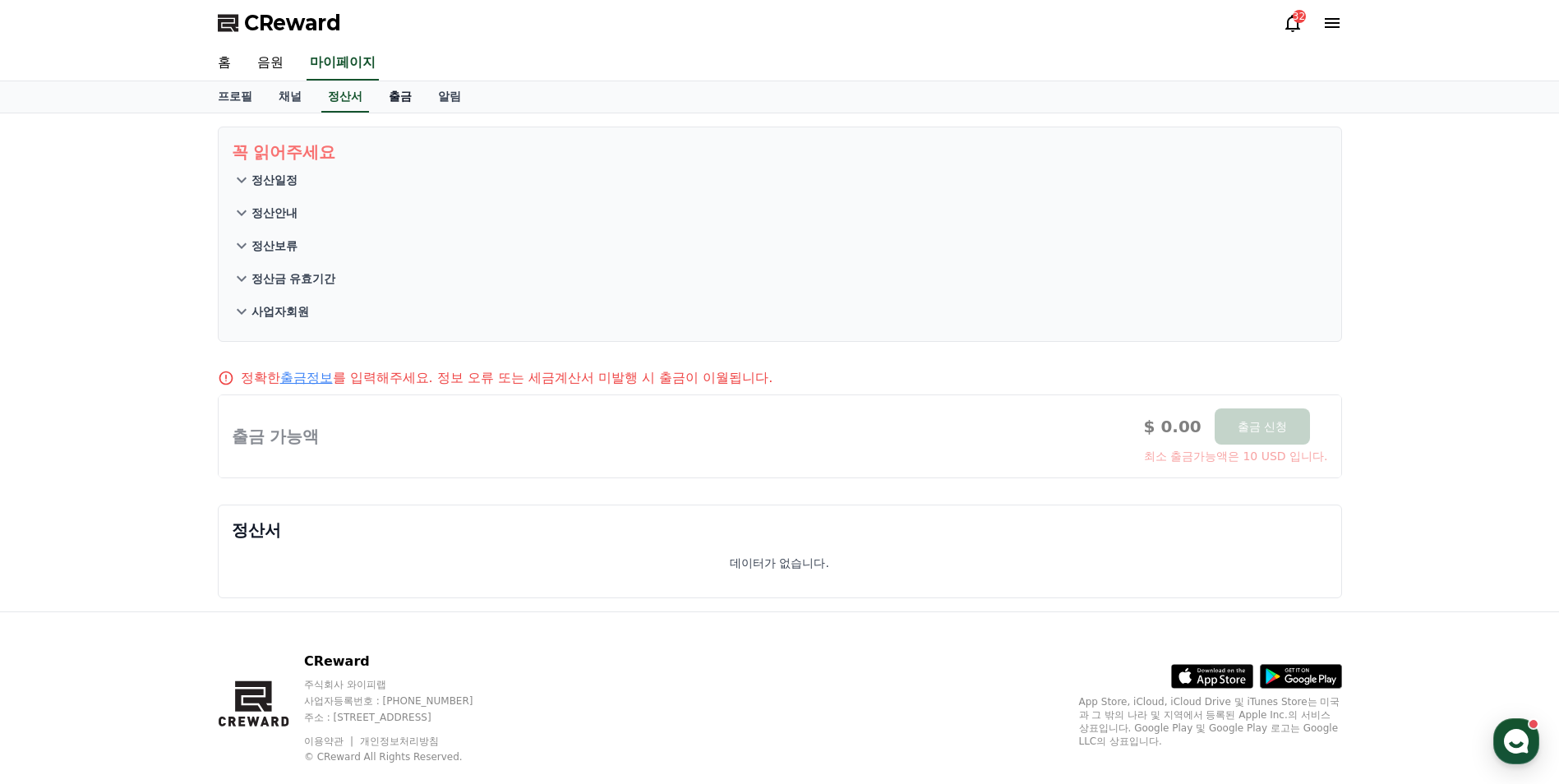
click at [389, 100] on link "출금" at bounding box center [400, 97] width 49 height 31
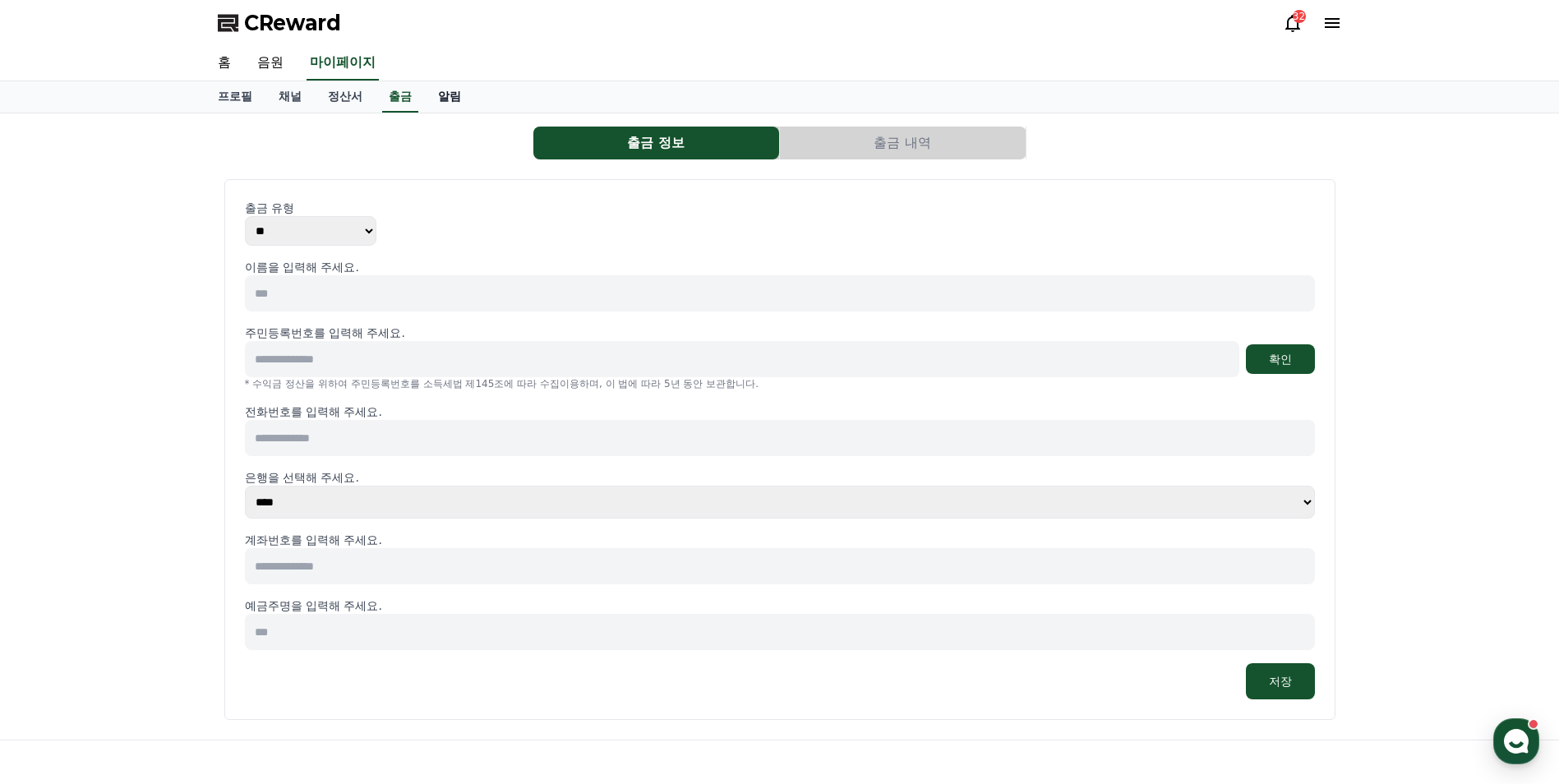
click at [450, 96] on link "알림" at bounding box center [449, 97] width 49 height 31
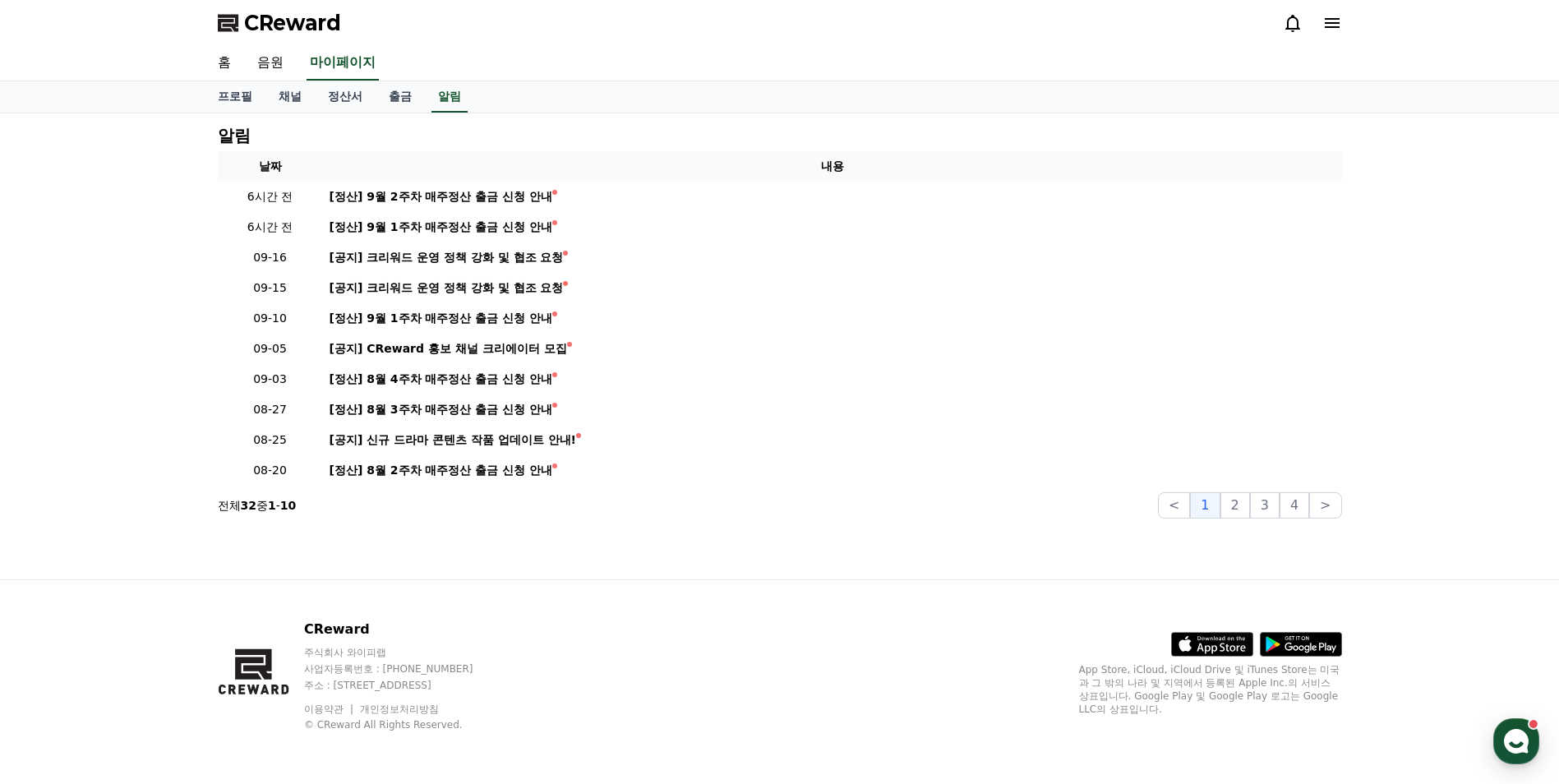
click at [293, 25] on span "CReward" at bounding box center [292, 22] width 97 height 26
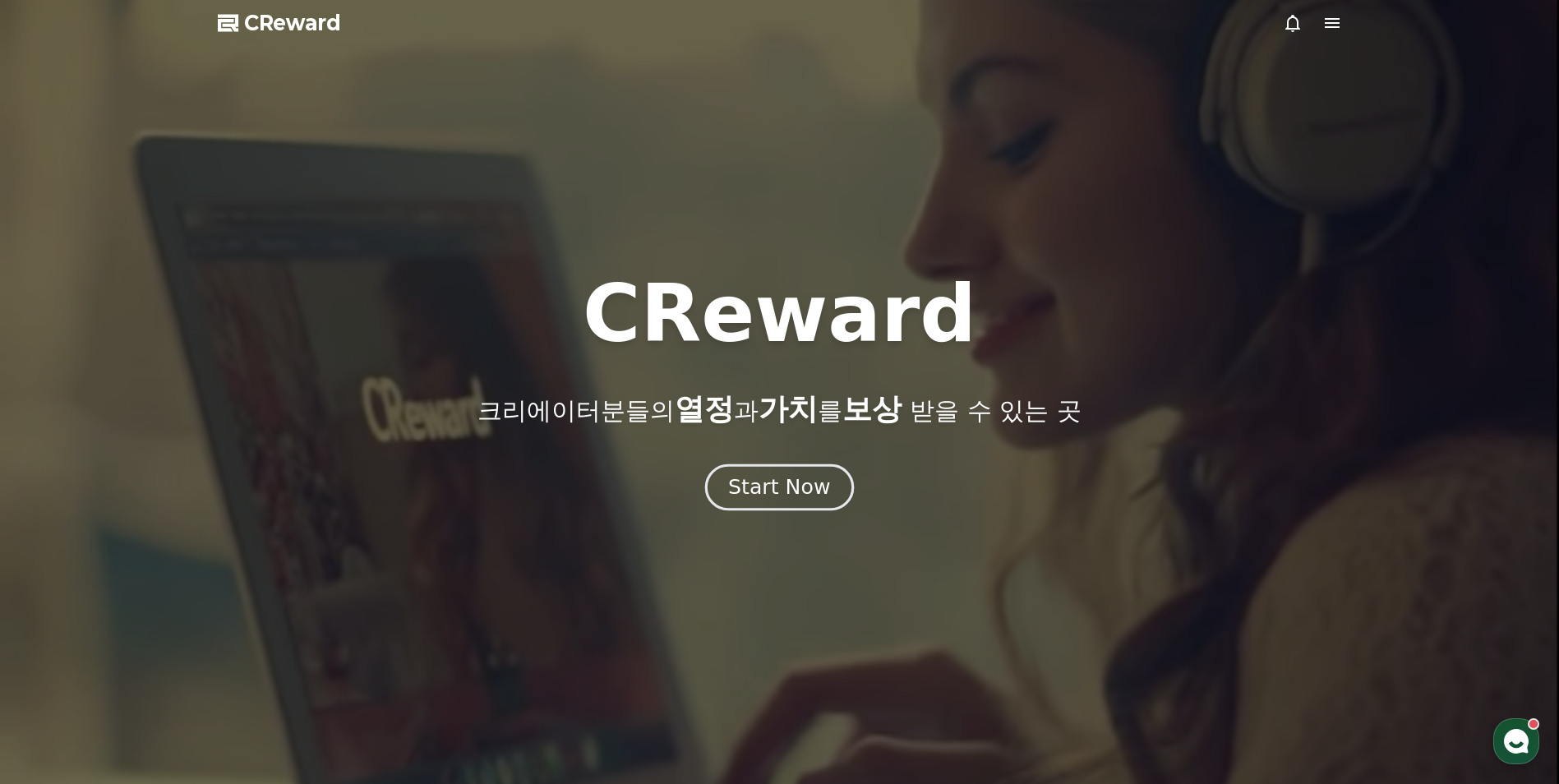
click at [775, 497] on div "Start Now" at bounding box center [779, 486] width 102 height 28
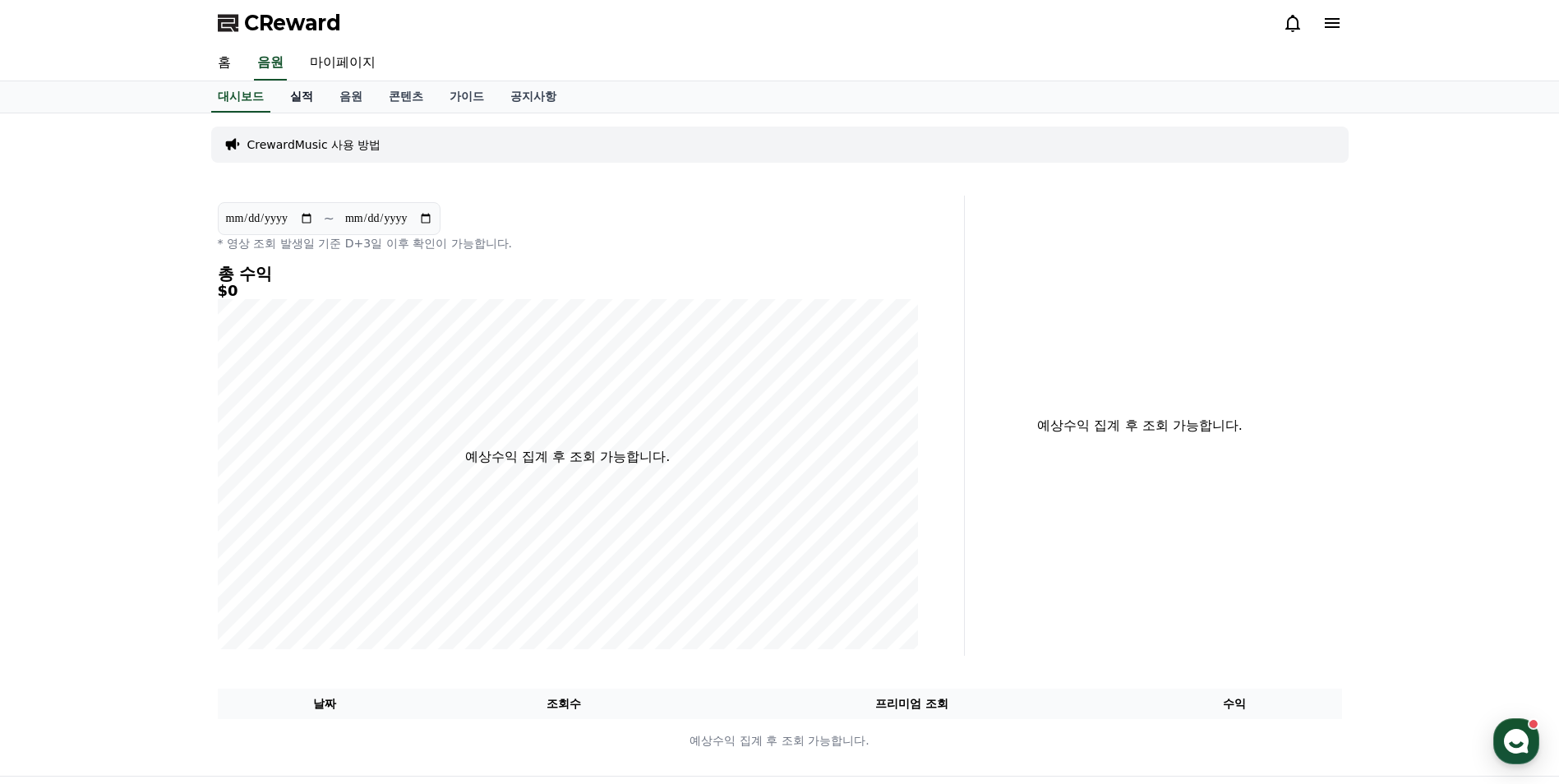
click at [298, 96] on link "실적" at bounding box center [301, 97] width 49 height 31
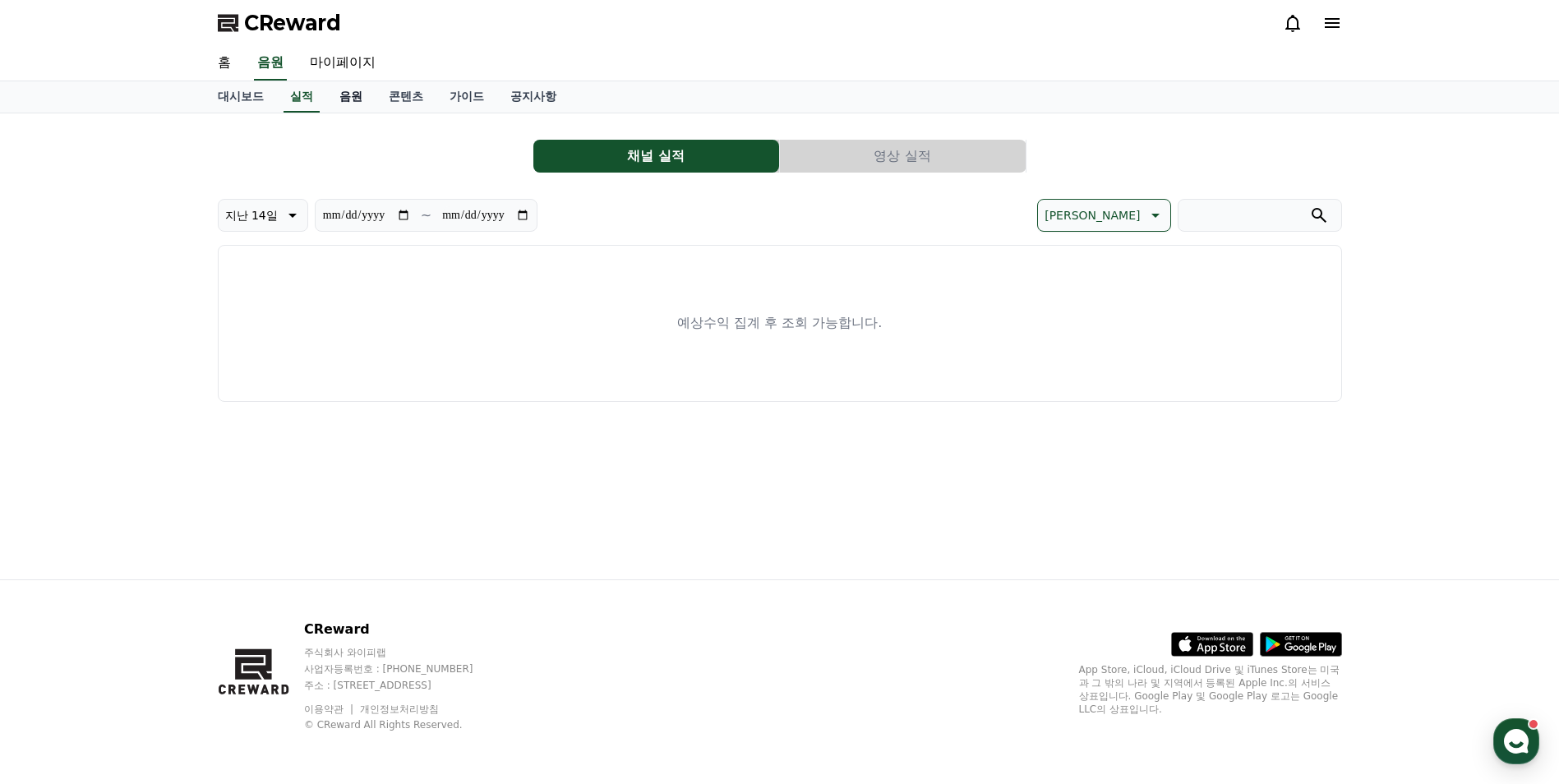
click at [362, 96] on link "음원" at bounding box center [351, 97] width 49 height 31
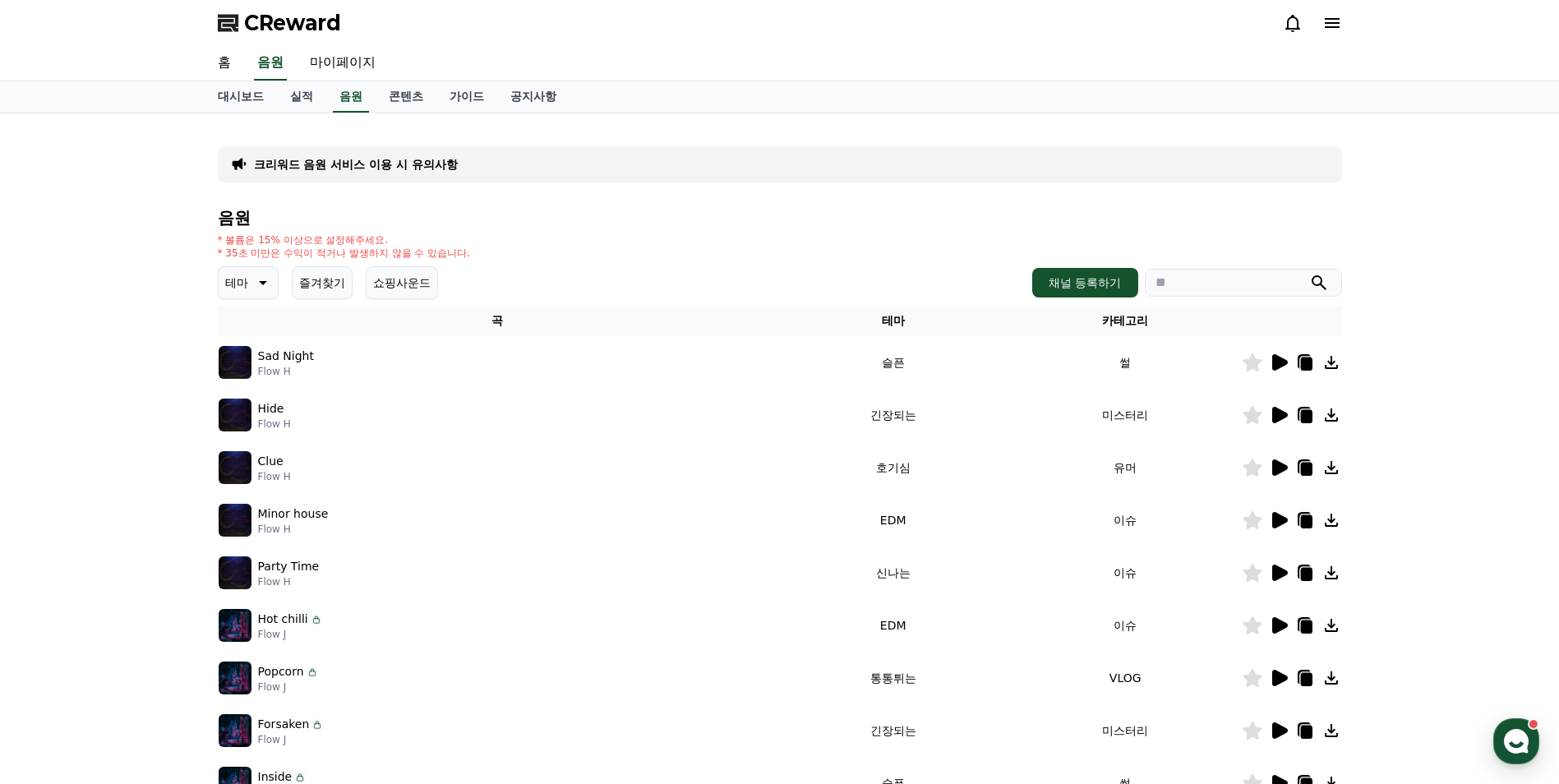
click at [1334, 360] on icon at bounding box center [1331, 362] width 13 height 13
click at [346, 63] on link "마이페이지" at bounding box center [343, 63] width 92 height 35
select select "**********"
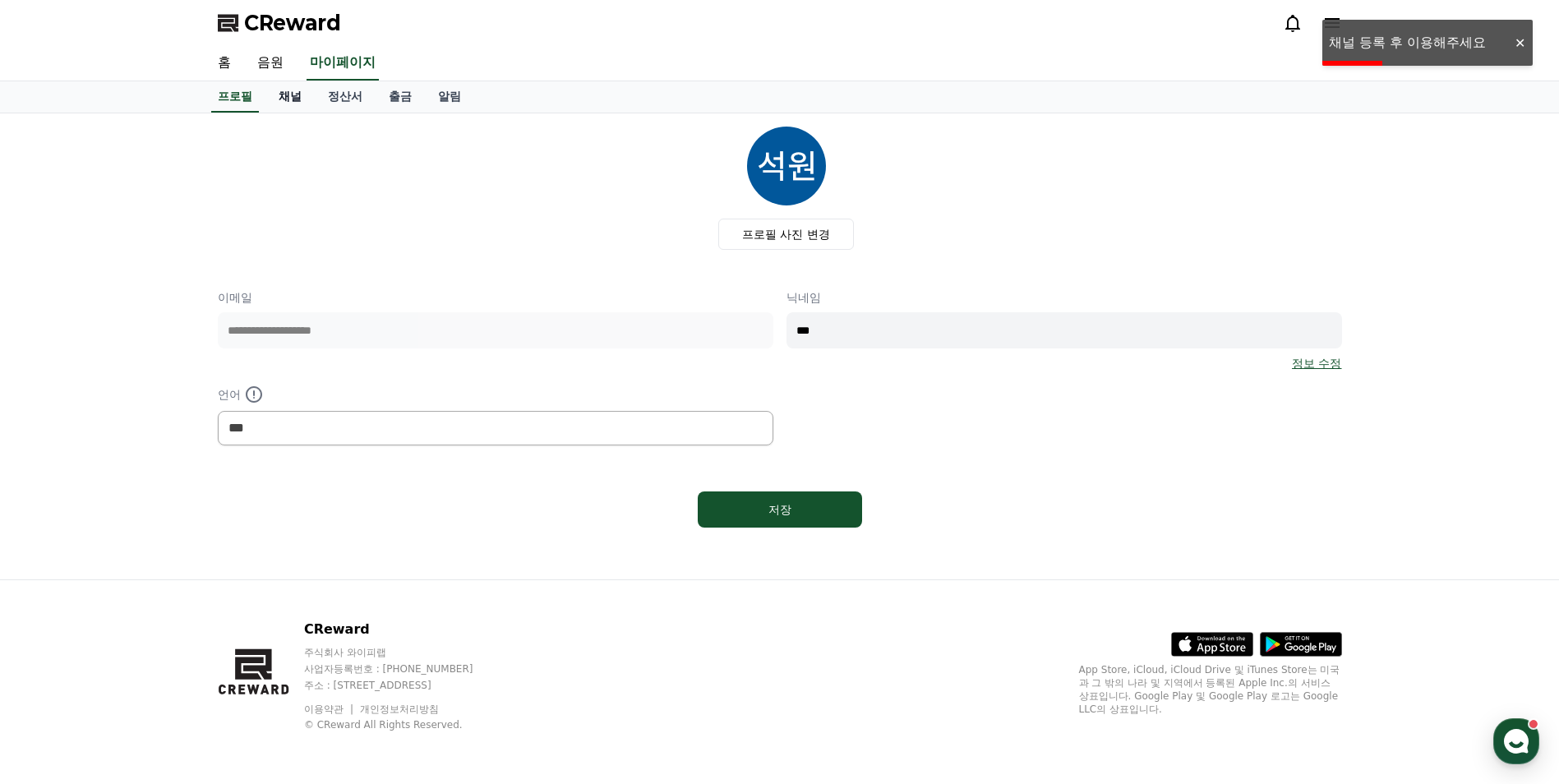
click at [299, 92] on link "채널" at bounding box center [290, 97] width 49 height 31
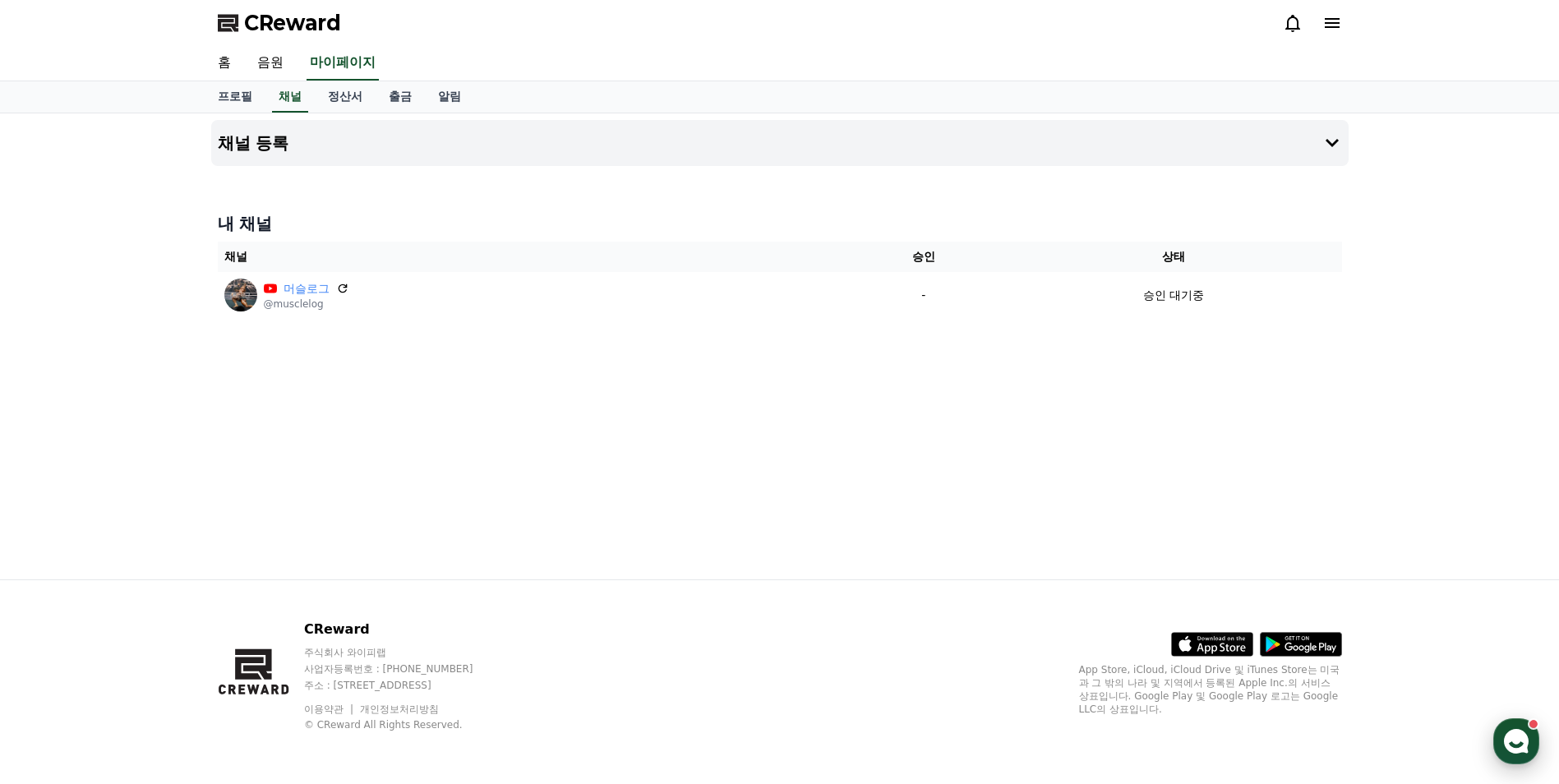
click at [1503, 730] on icon "button" at bounding box center [1516, 740] width 30 height 30
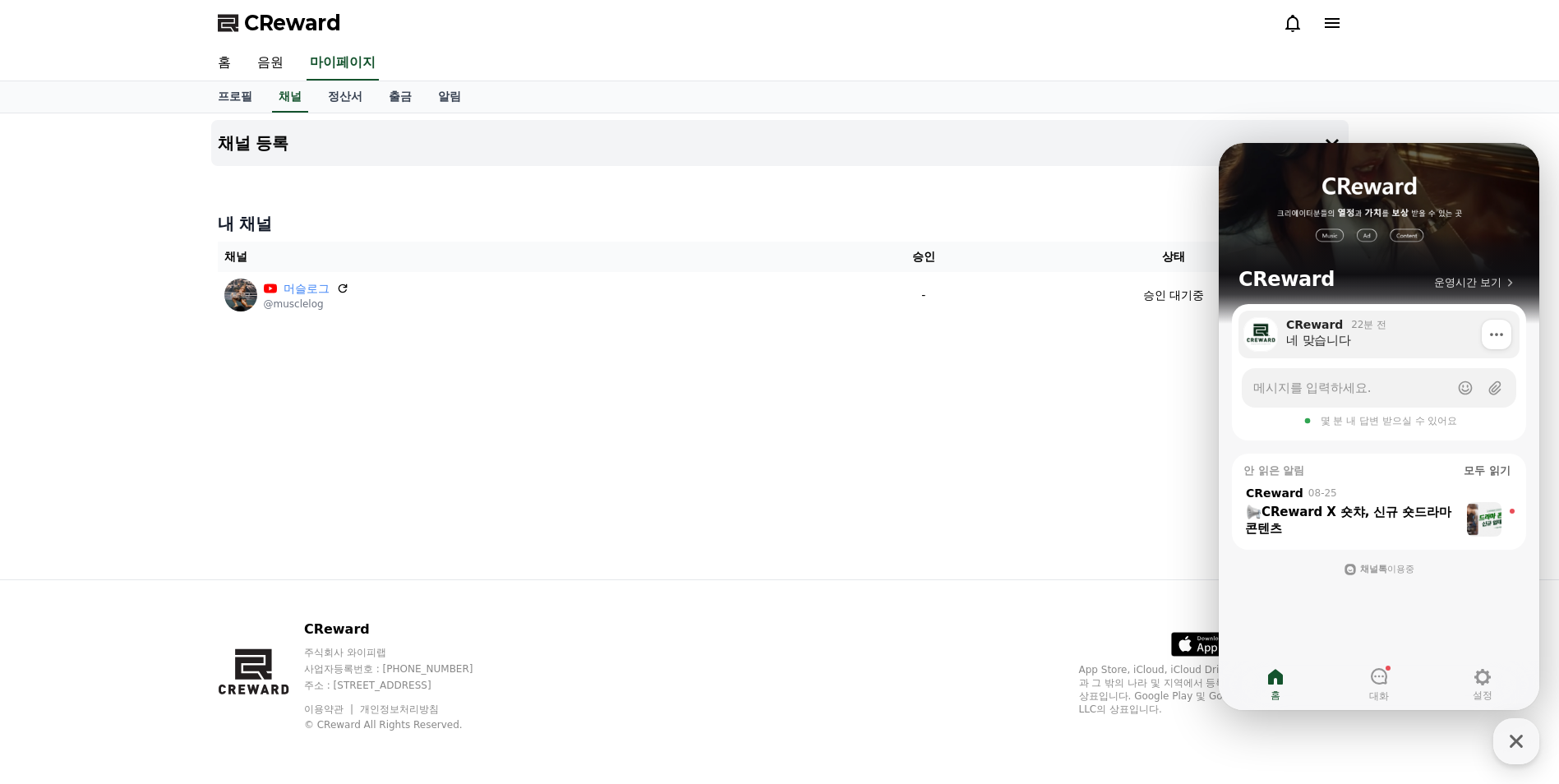
click at [1354, 343] on div "네 맞습니다" at bounding box center [1397, 340] width 222 height 16
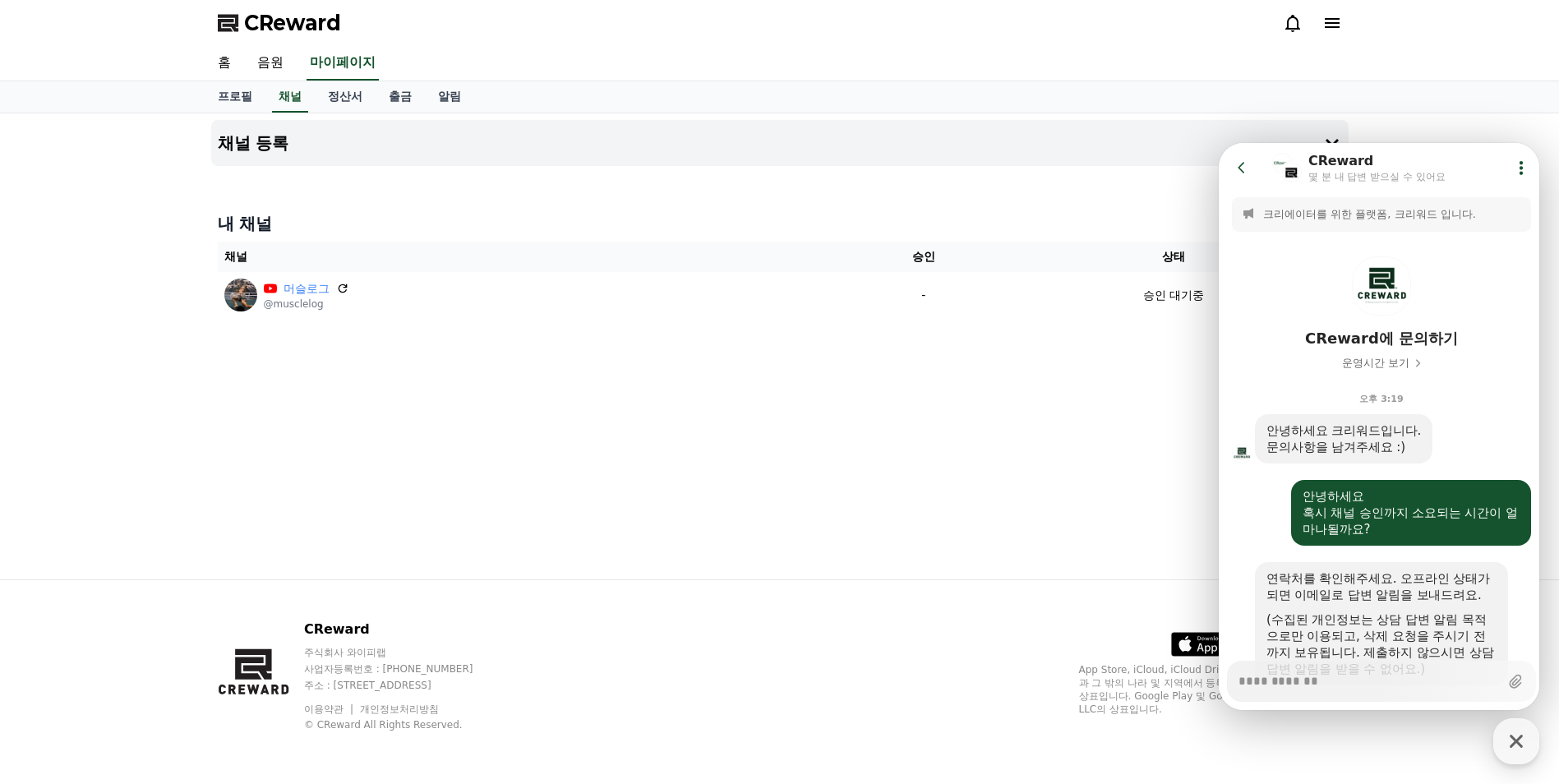
scroll to position [194, 0]
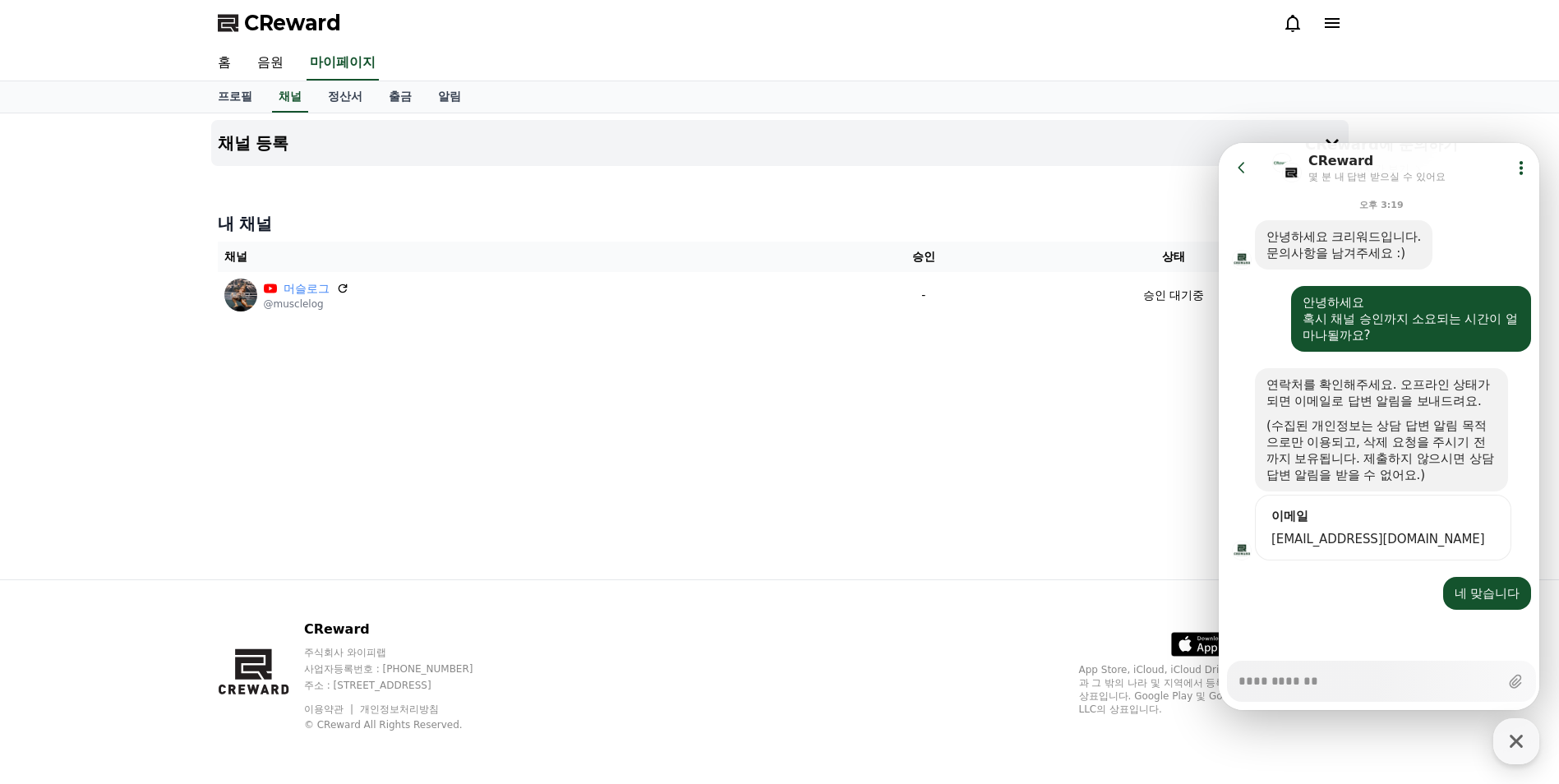
drag, startPoint x: 908, startPoint y: 492, endPoint x: 653, endPoint y: 400, distance: 271.1
click at [904, 493] on div "채널 등록 내 채널 채널 승인 상태 머슬로그 @musclelog - 승인 대기중" at bounding box center [780, 346] width 1150 height 466
type textarea "*"
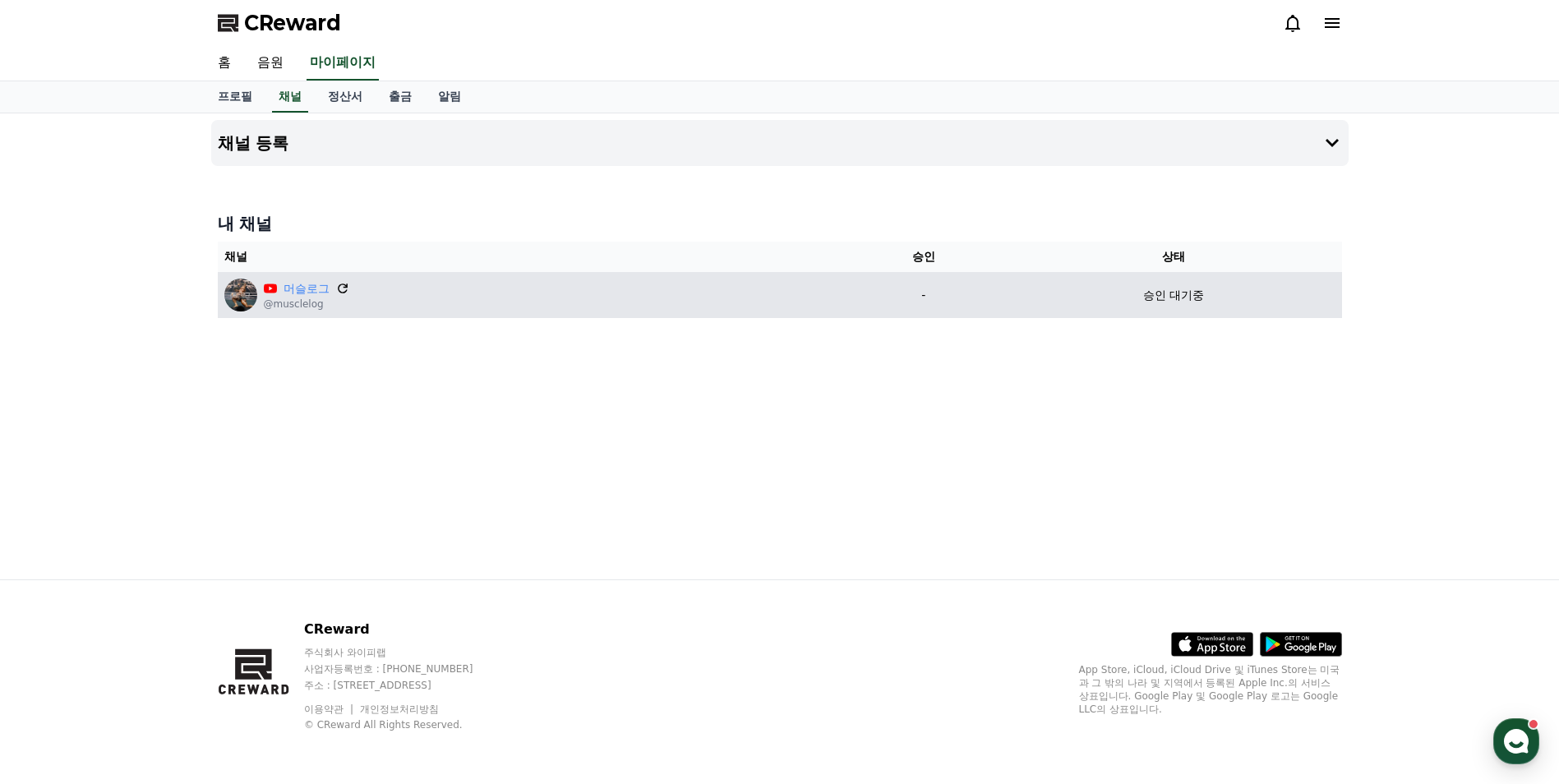
click at [343, 288] on icon at bounding box center [343, 288] width 10 height 10
click at [347, 290] on icon at bounding box center [343, 288] width 10 height 10
